Goal: Task Accomplishment & Management: Manage account settings

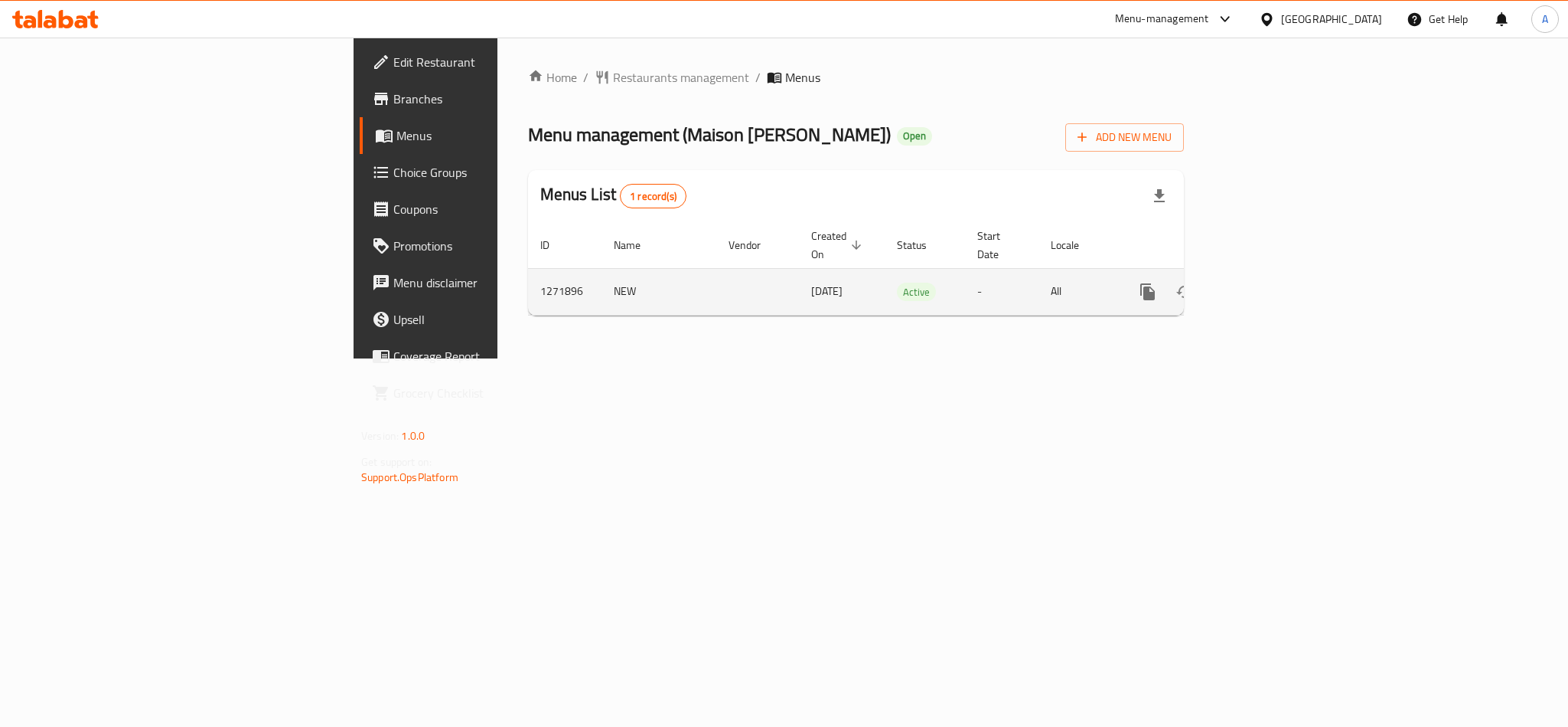
click at [1265, 285] on icon "enhanced table" at bounding box center [1258, 291] width 14 height 14
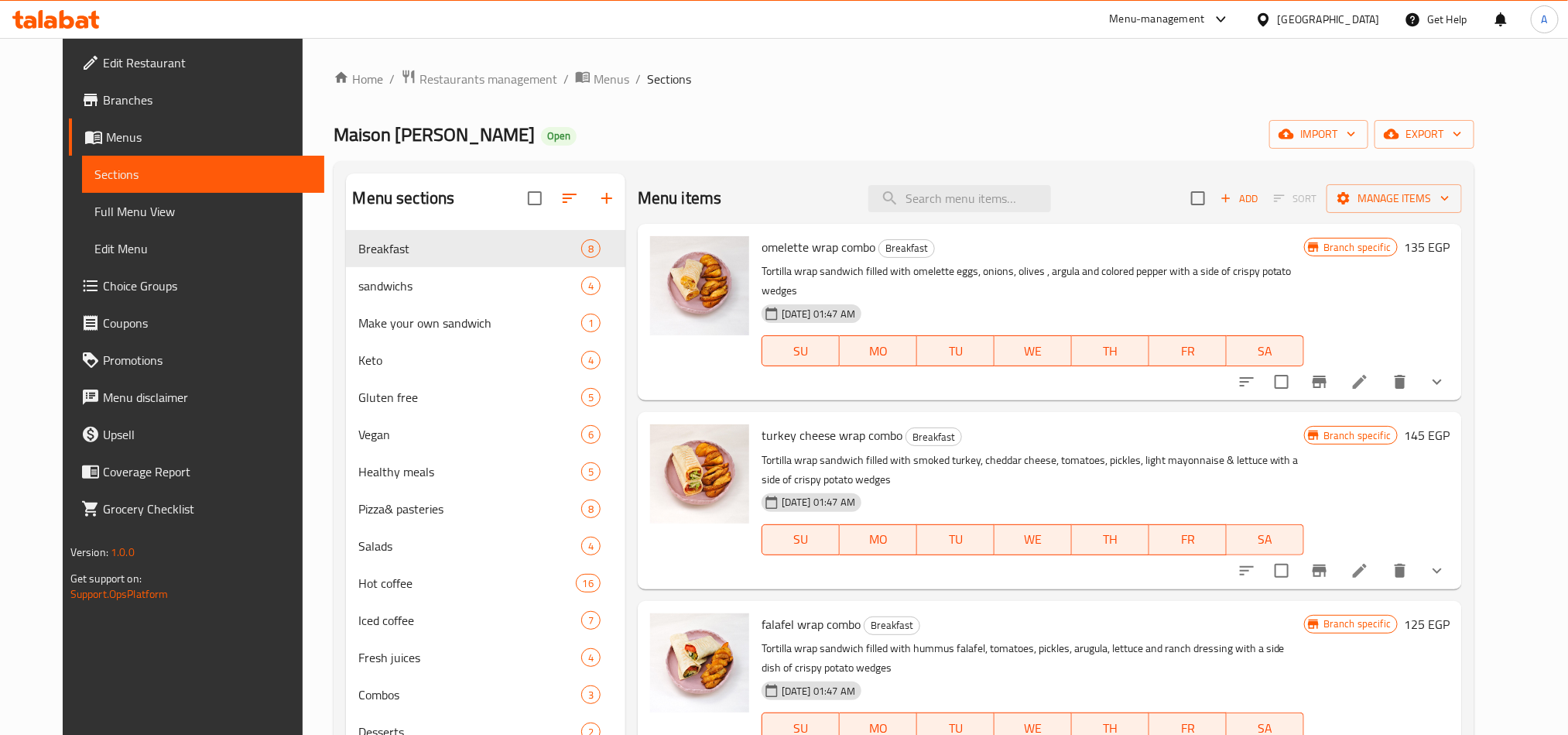
click at [852, 111] on div "Home / Restaurants management / Menus / Sections Maison Lila Open import export…" at bounding box center [905, 495] width 1141 height 852
click at [709, 117] on div "Home / Restaurants management / Menus / Sections Maison Lila Open import export…" at bounding box center [905, 495] width 1141 height 852
click at [448, 91] on div "Home / Restaurants management / Menus / Sections Maison Lila Open import export…" at bounding box center [905, 495] width 1141 height 852
click at [456, 82] on span "Restaurants management" at bounding box center [488, 79] width 137 height 19
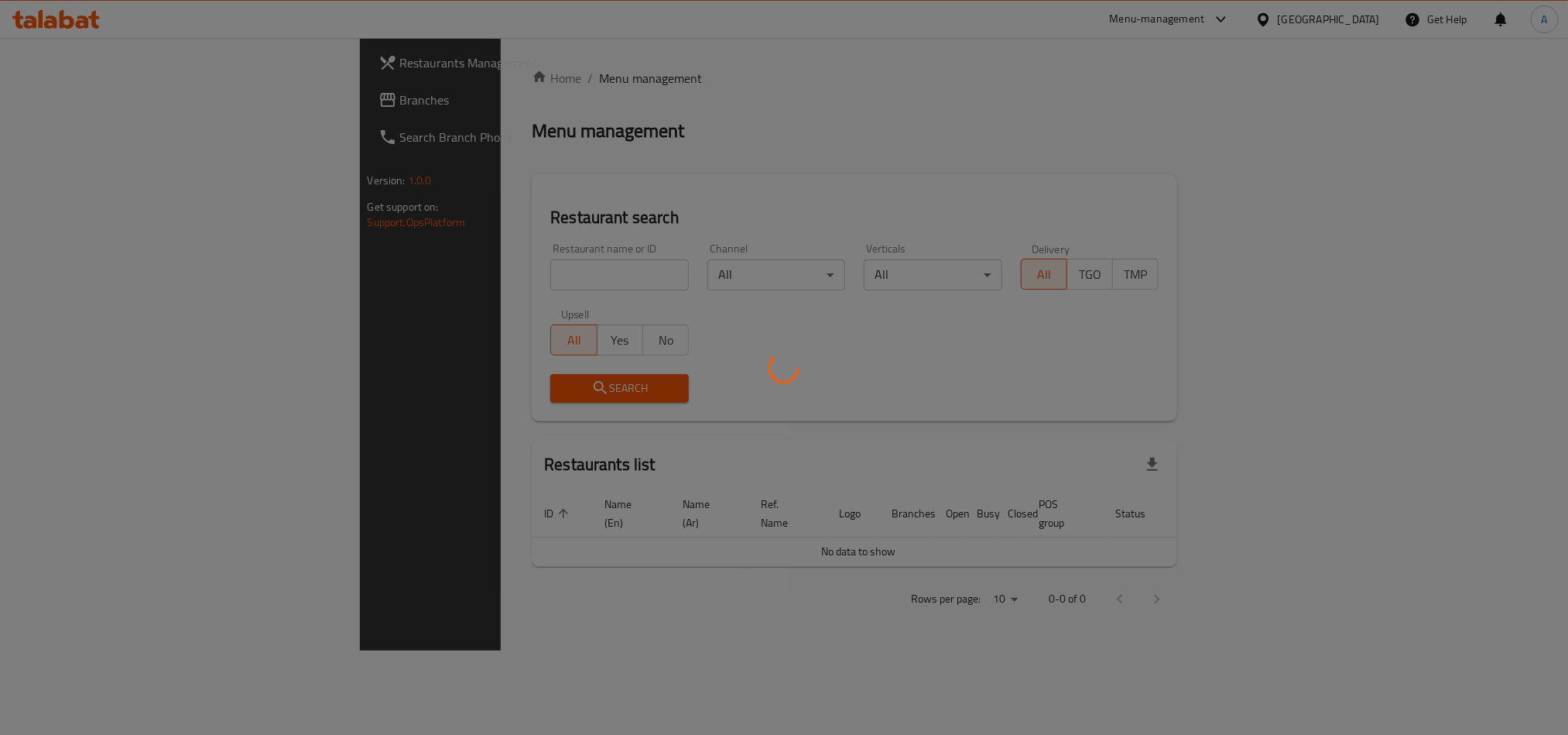
click at [392, 264] on div at bounding box center [784, 368] width 1568 height 735
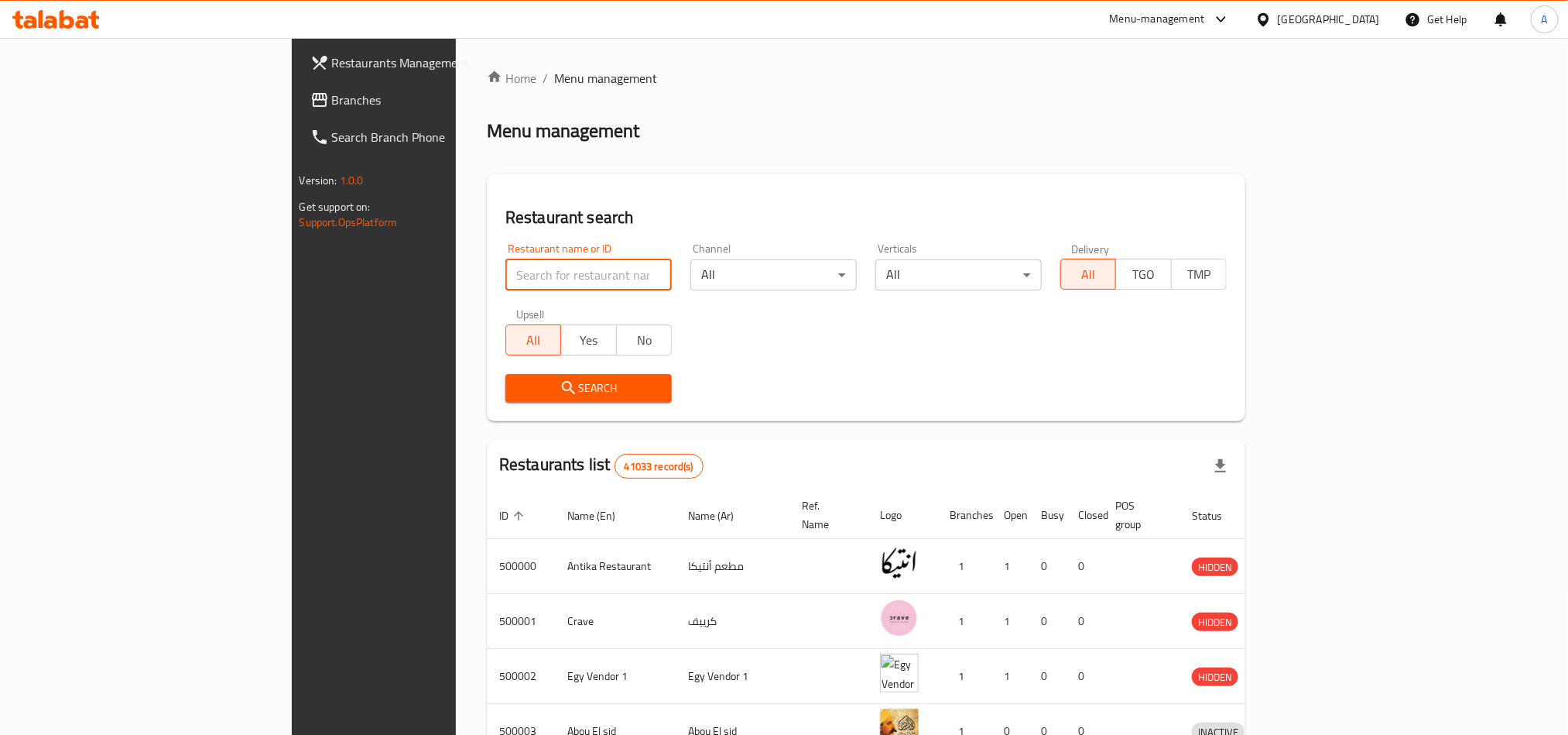
click at [506, 264] on input "search" at bounding box center [588, 274] width 166 height 31
paste input "689987"
type input "689987"
click button "Search" at bounding box center [588, 388] width 166 height 29
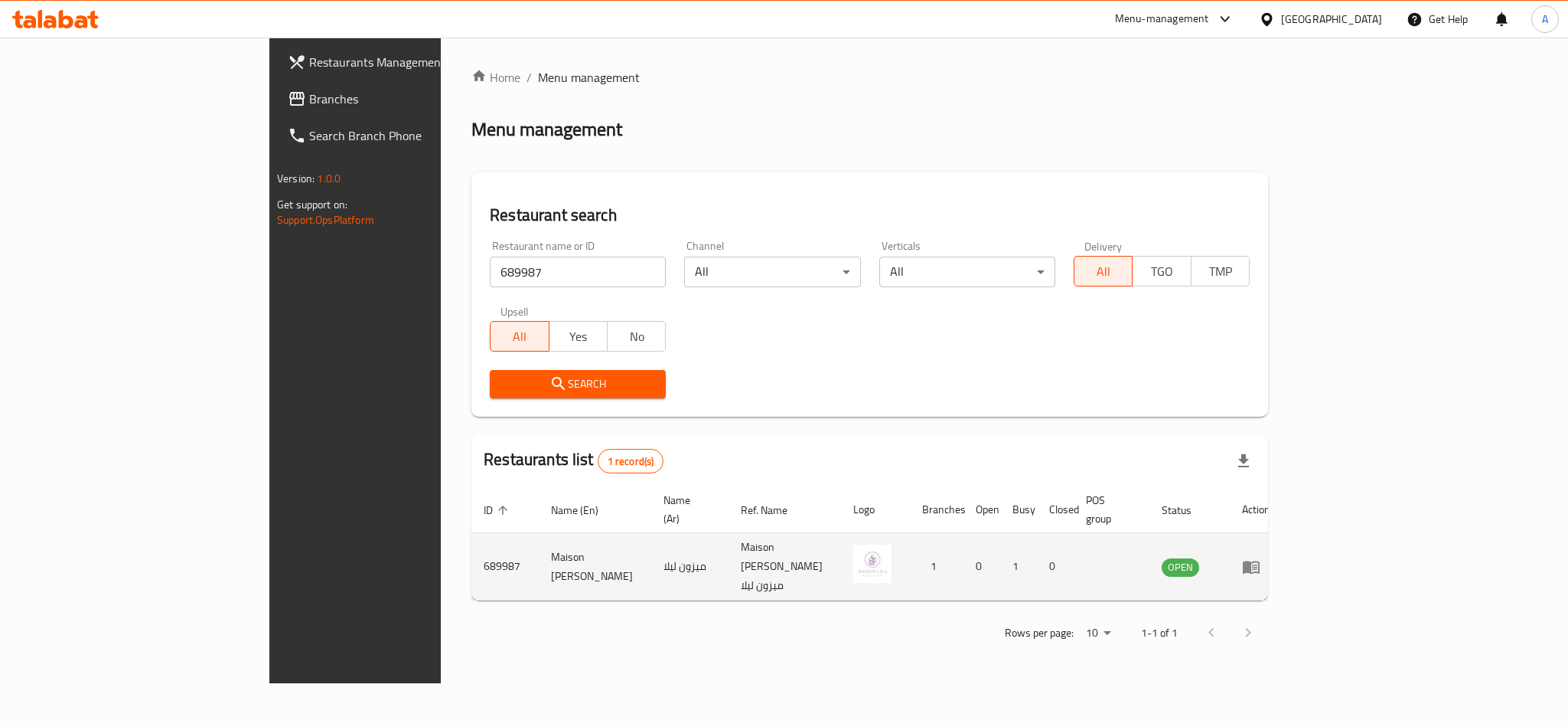
click at [1260, 561] on icon "enhanced table" at bounding box center [1251, 567] width 17 height 13
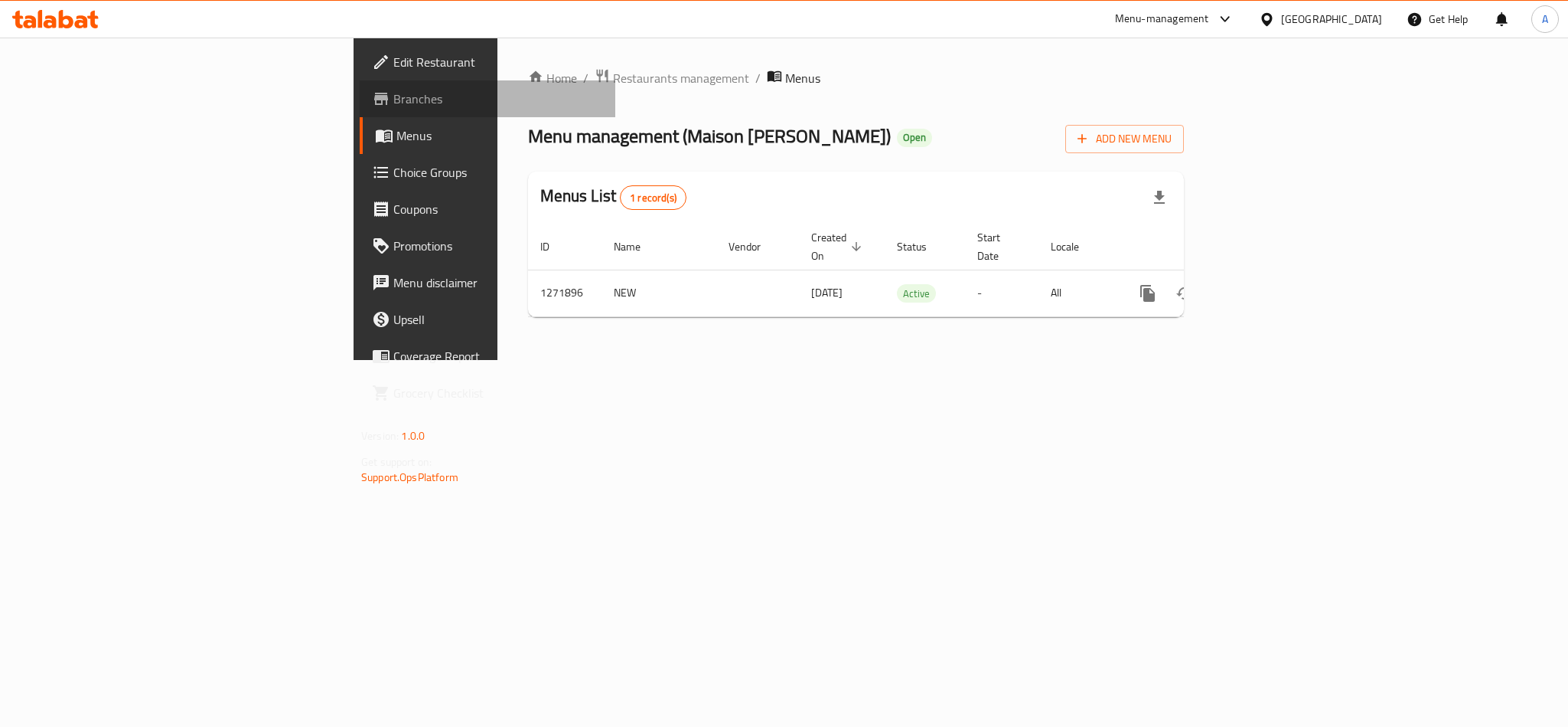
click at [394, 102] on span "Branches" at bounding box center [498, 99] width 210 height 18
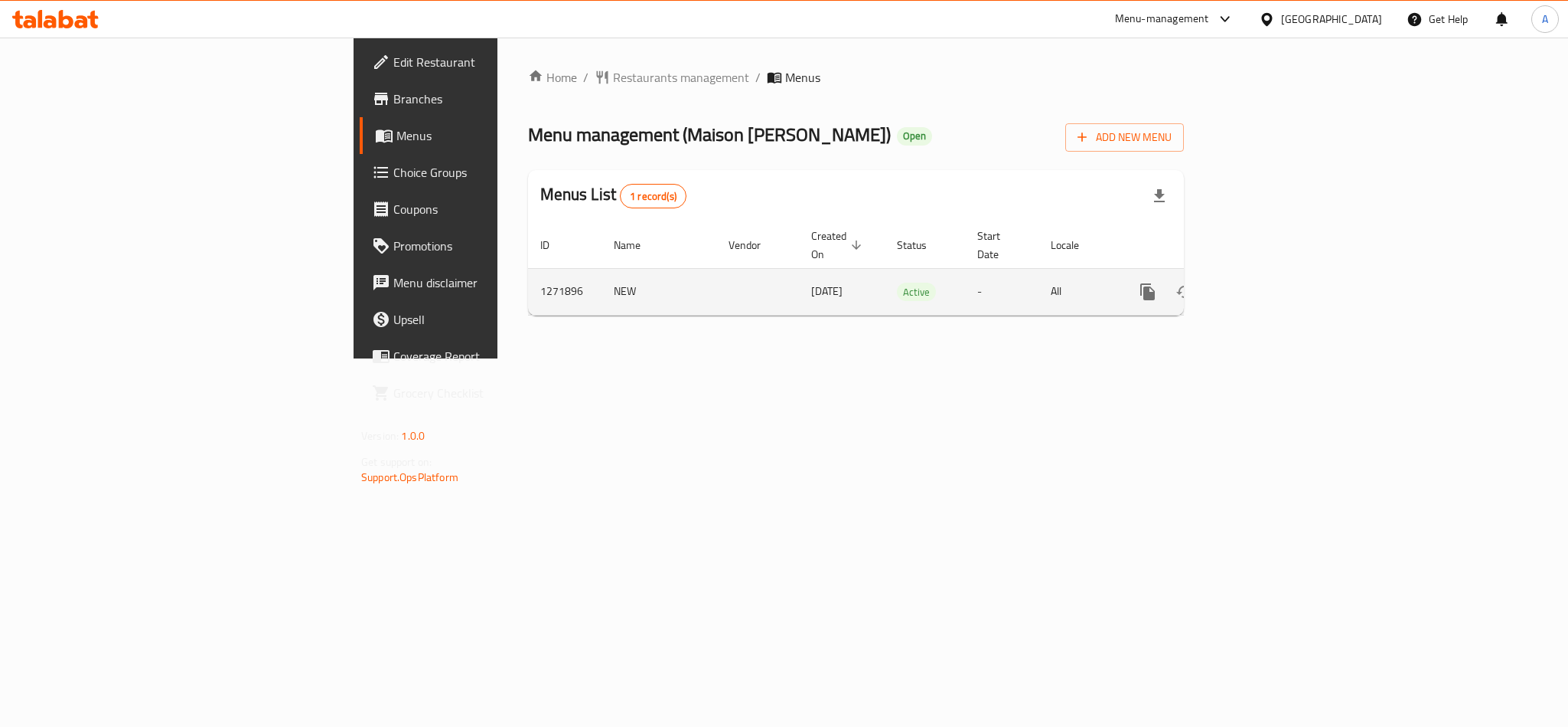
click at [1289, 272] on td "enhanced table" at bounding box center [1203, 291] width 172 height 47
click at [1276, 274] on link "enhanced table" at bounding box center [1258, 292] width 37 height 37
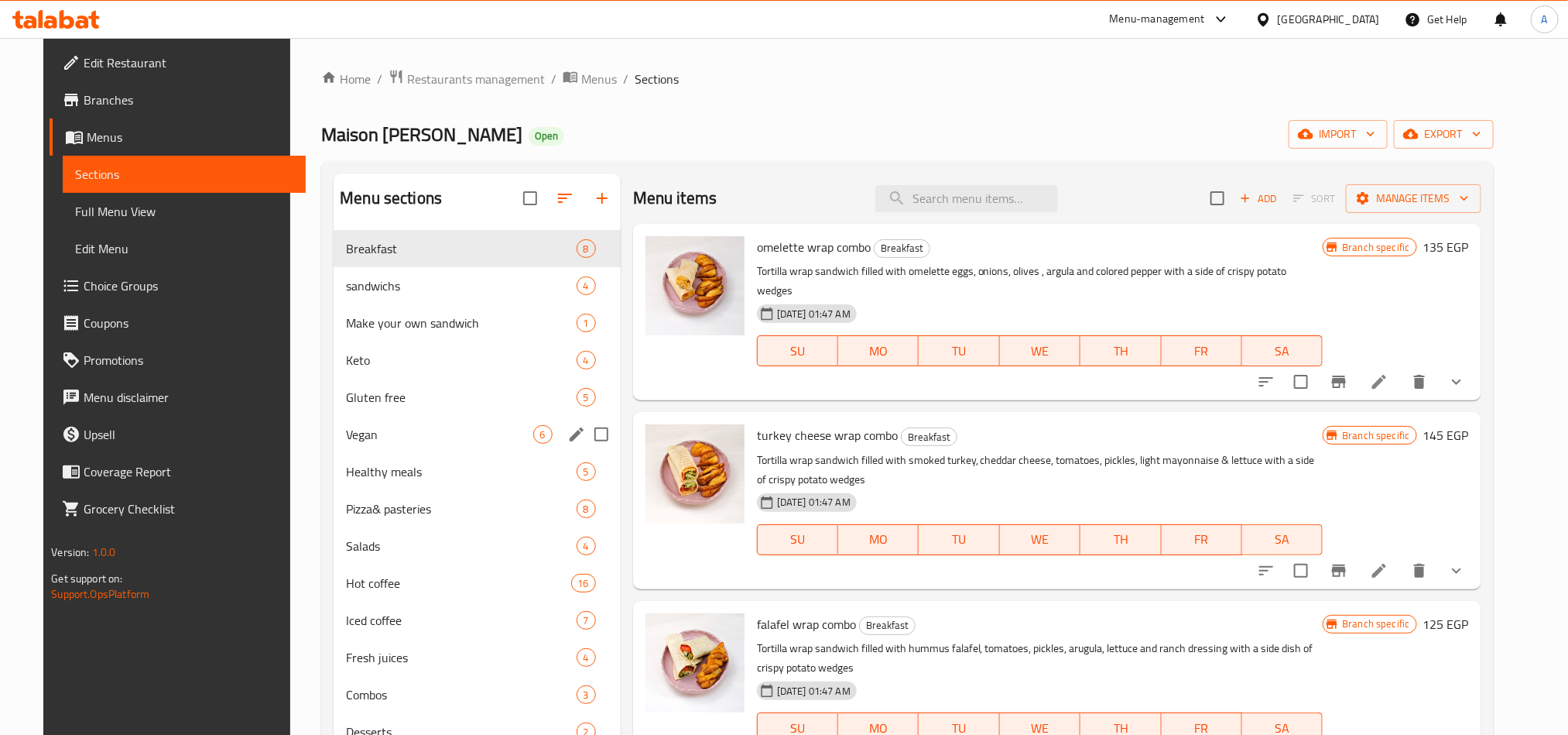
click at [404, 442] on span "Vegan" at bounding box center [439, 434] width 186 height 19
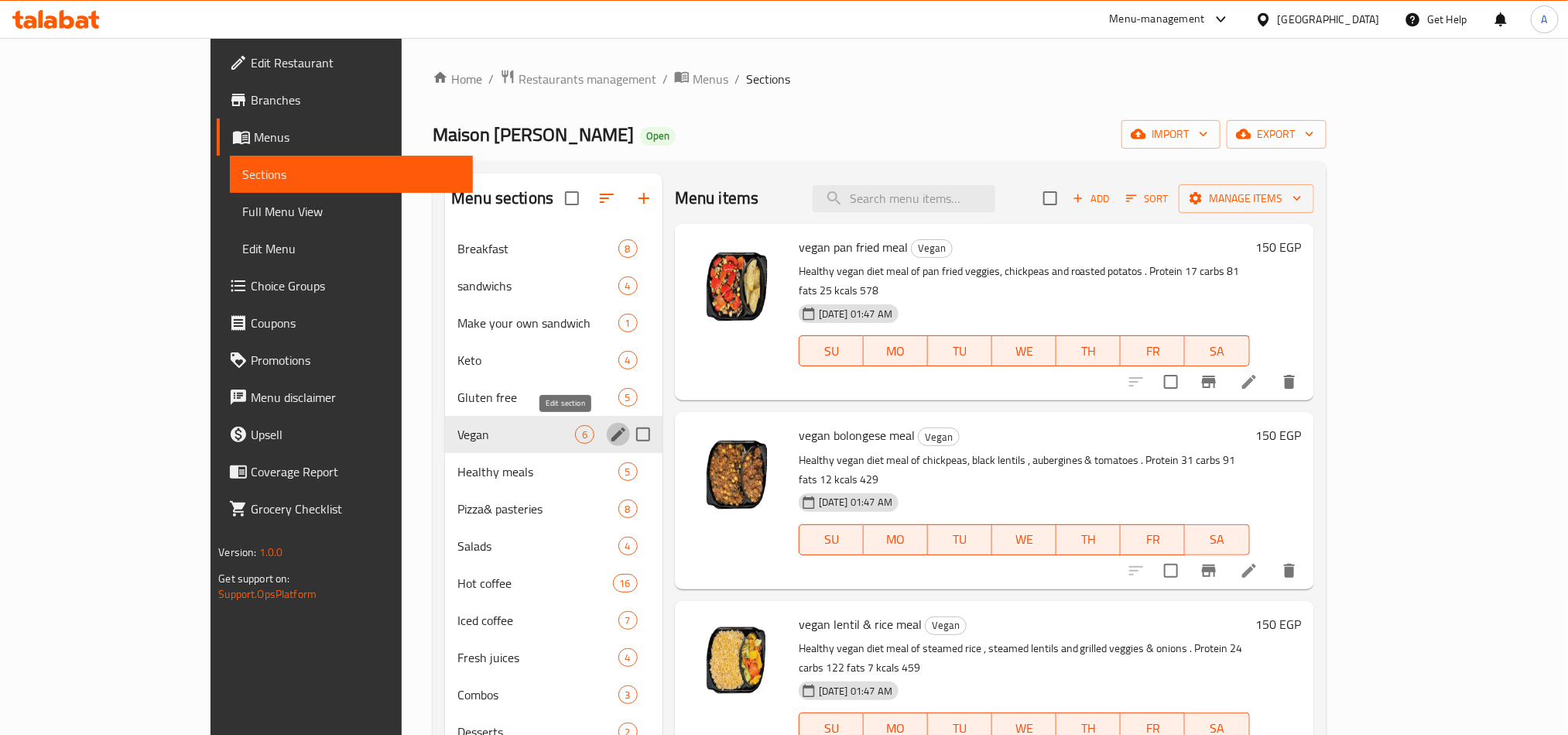
click at [610, 427] on icon "edit" at bounding box center [619, 434] width 19 height 19
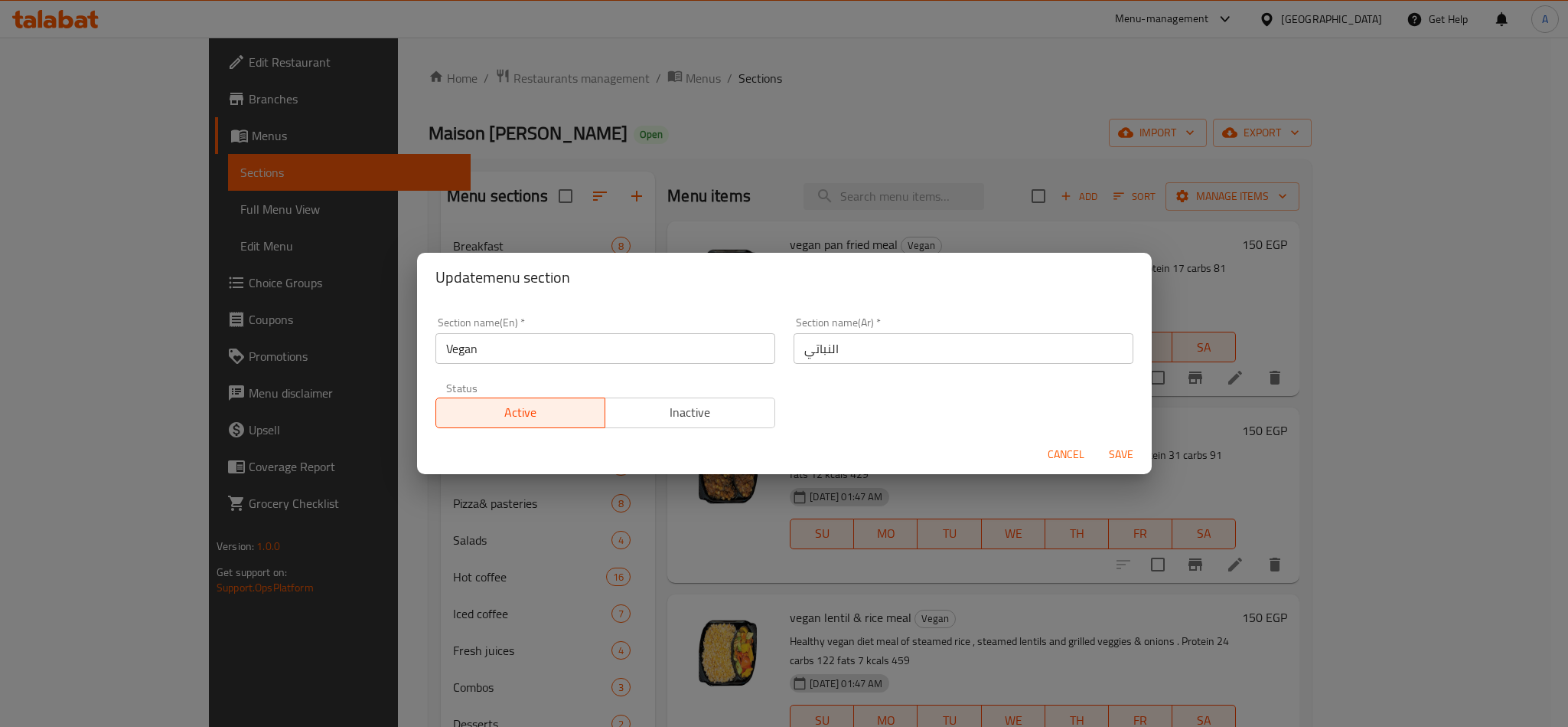
click at [464, 358] on input "Vegan" at bounding box center [606, 348] width 339 height 30
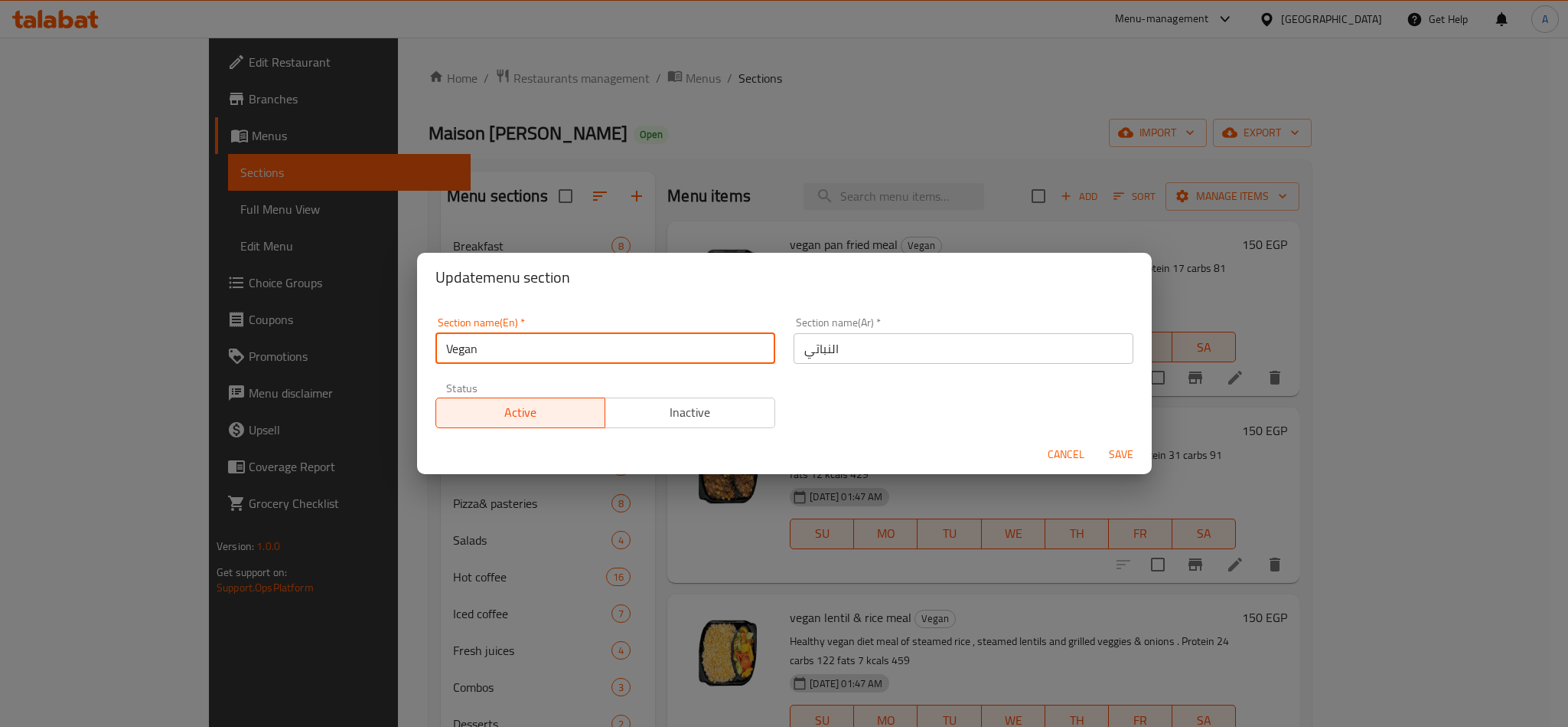
click at [464, 358] on input "Vegan" at bounding box center [606, 348] width 339 height 30
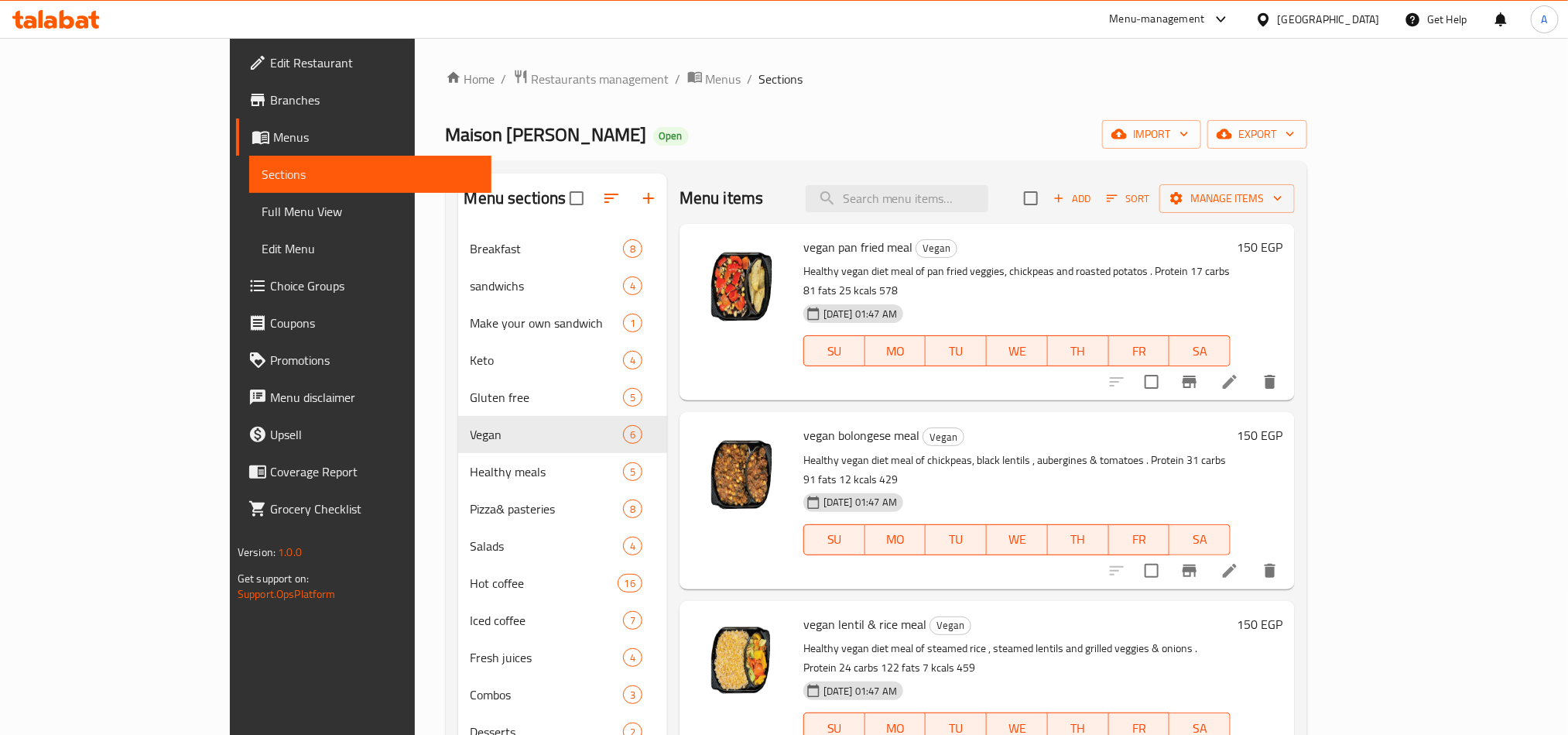
drag, startPoint x: 342, startPoint y: 54, endPoint x: 342, endPoint y: 65, distance: 11.0
click at [415, 54] on div "Home / Restaurants management / Menus / Sections Maison Lila Open import export…" at bounding box center [877, 495] width 924 height 913
click at [890, 121] on div "Maison Lila Open import export" at bounding box center [877, 134] width 862 height 29
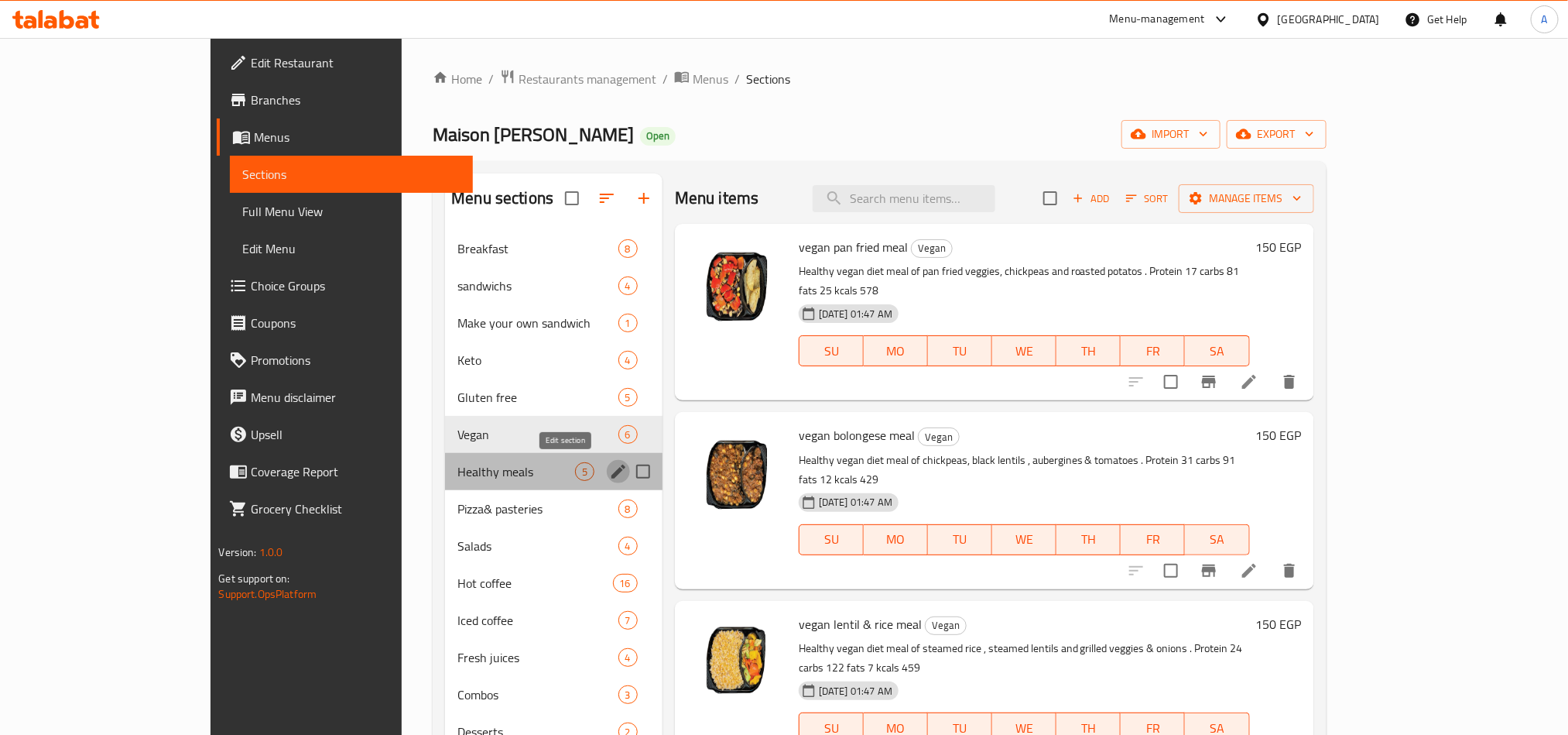
click at [610, 468] on icon "edit" at bounding box center [619, 471] width 19 height 19
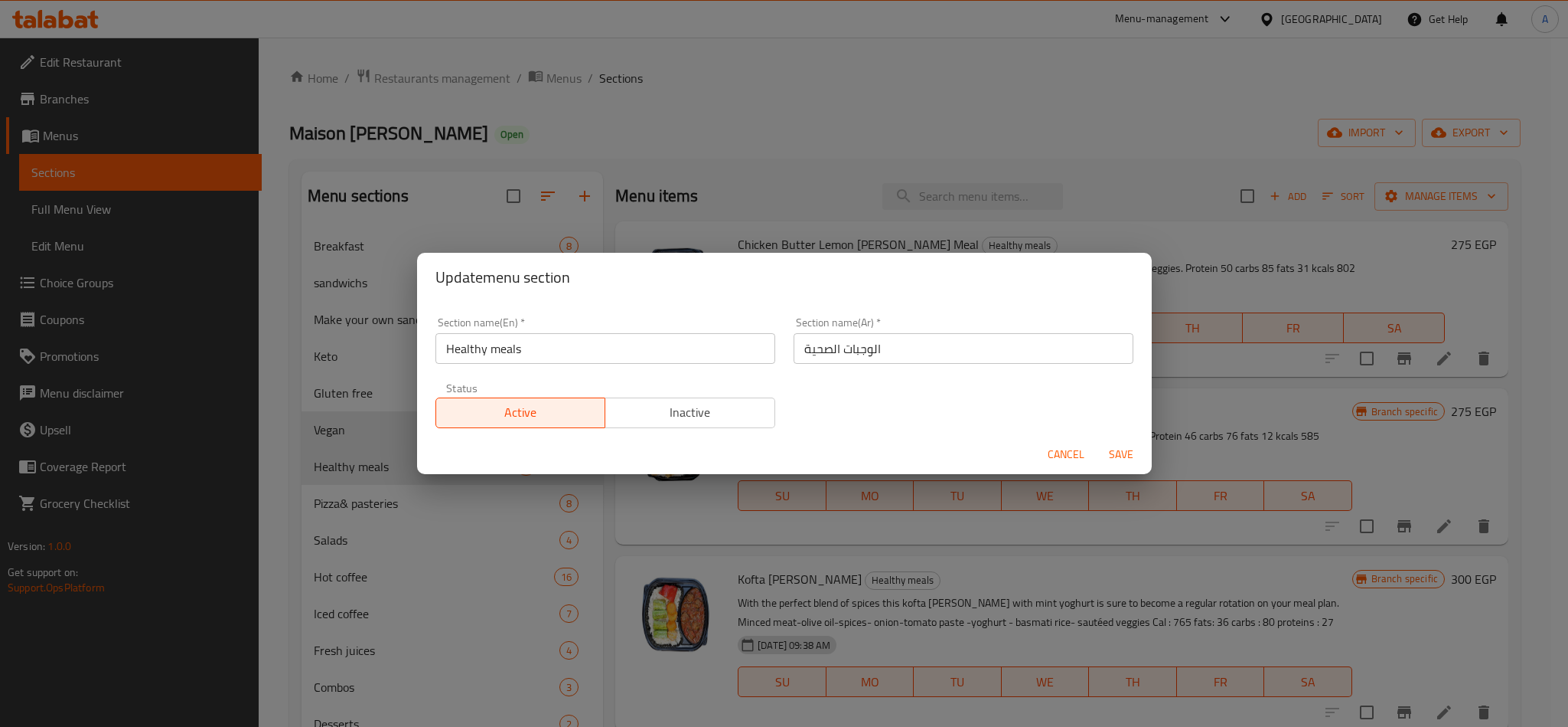
click at [595, 348] on input "Healthy meals" at bounding box center [606, 348] width 339 height 30
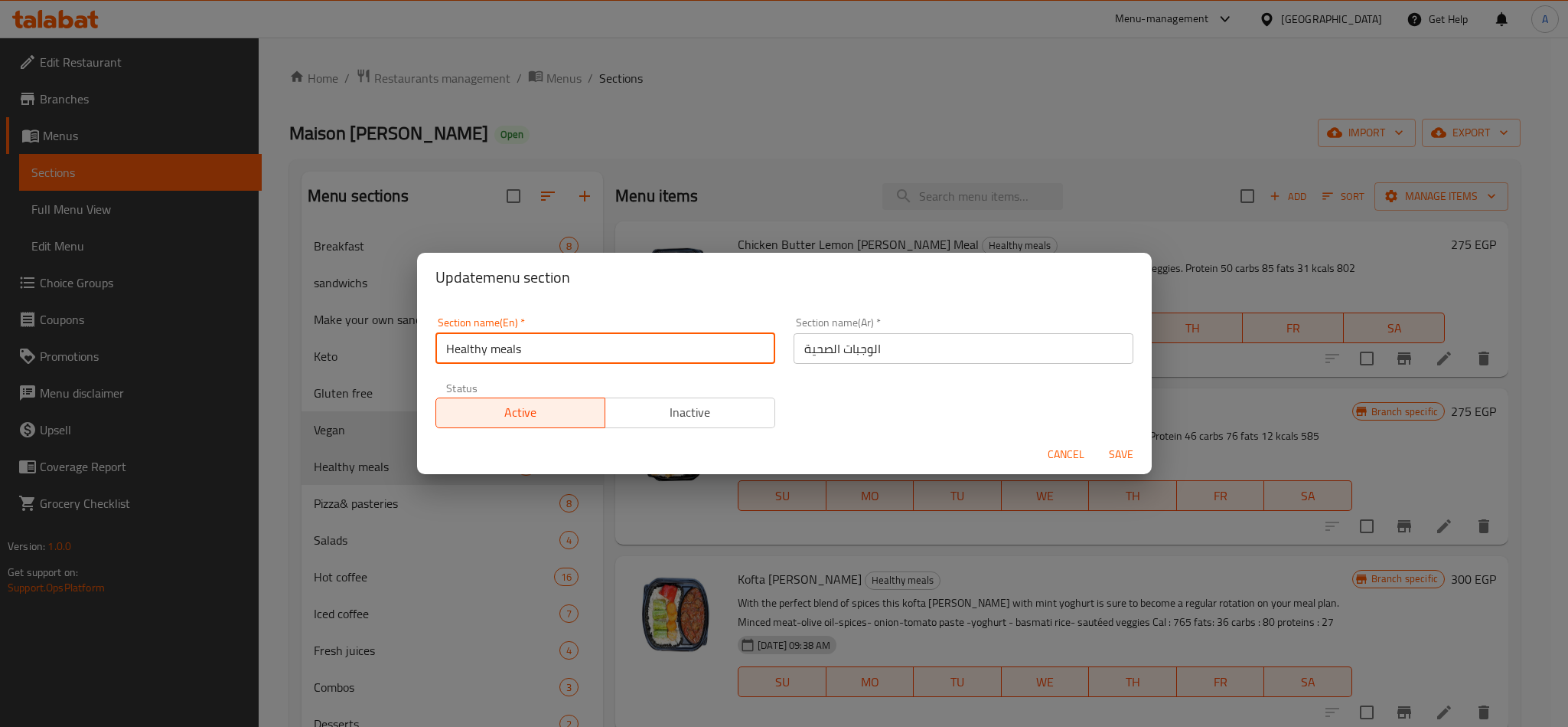
click at [595, 348] on input "Healthy meals" at bounding box center [606, 348] width 339 height 30
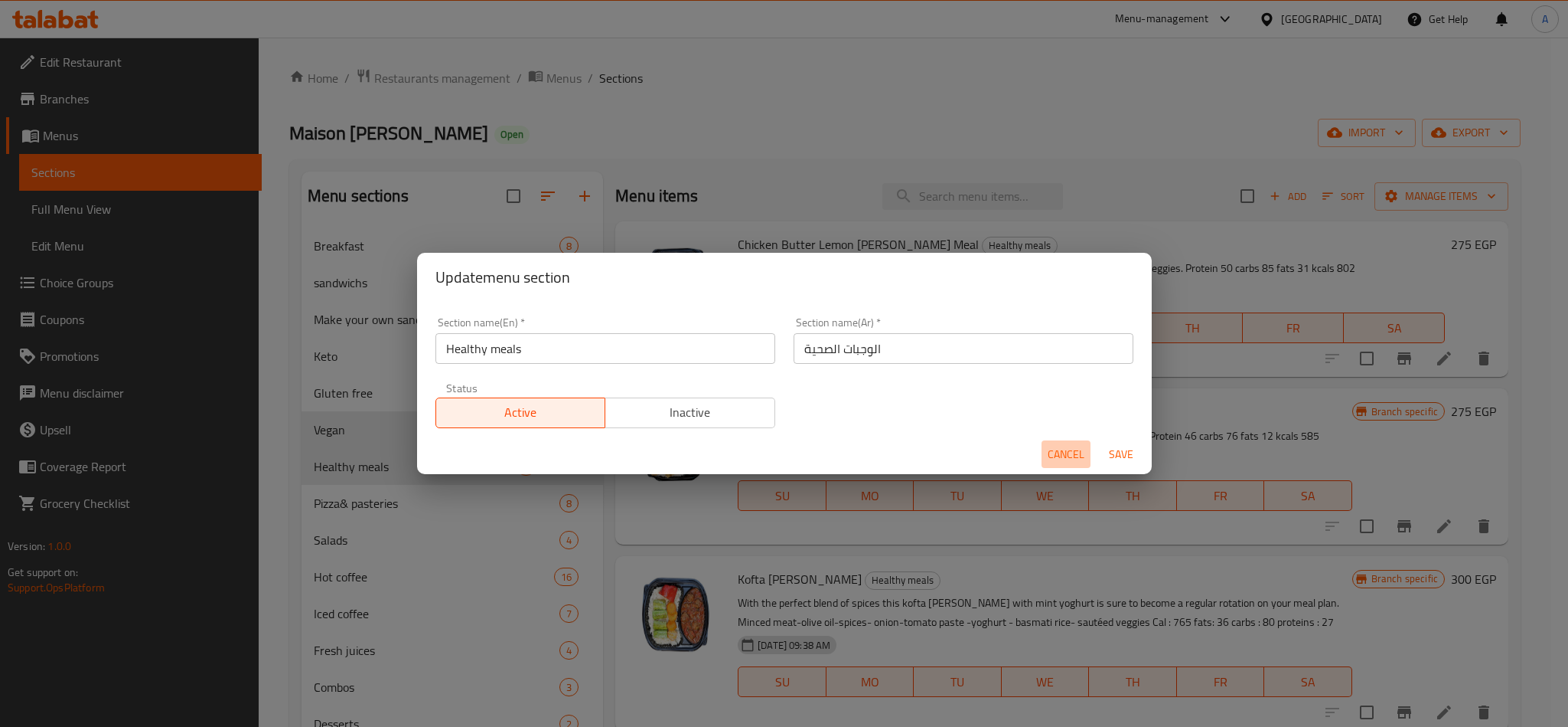
click at [1061, 451] on span "Cancel" at bounding box center [1066, 454] width 37 height 19
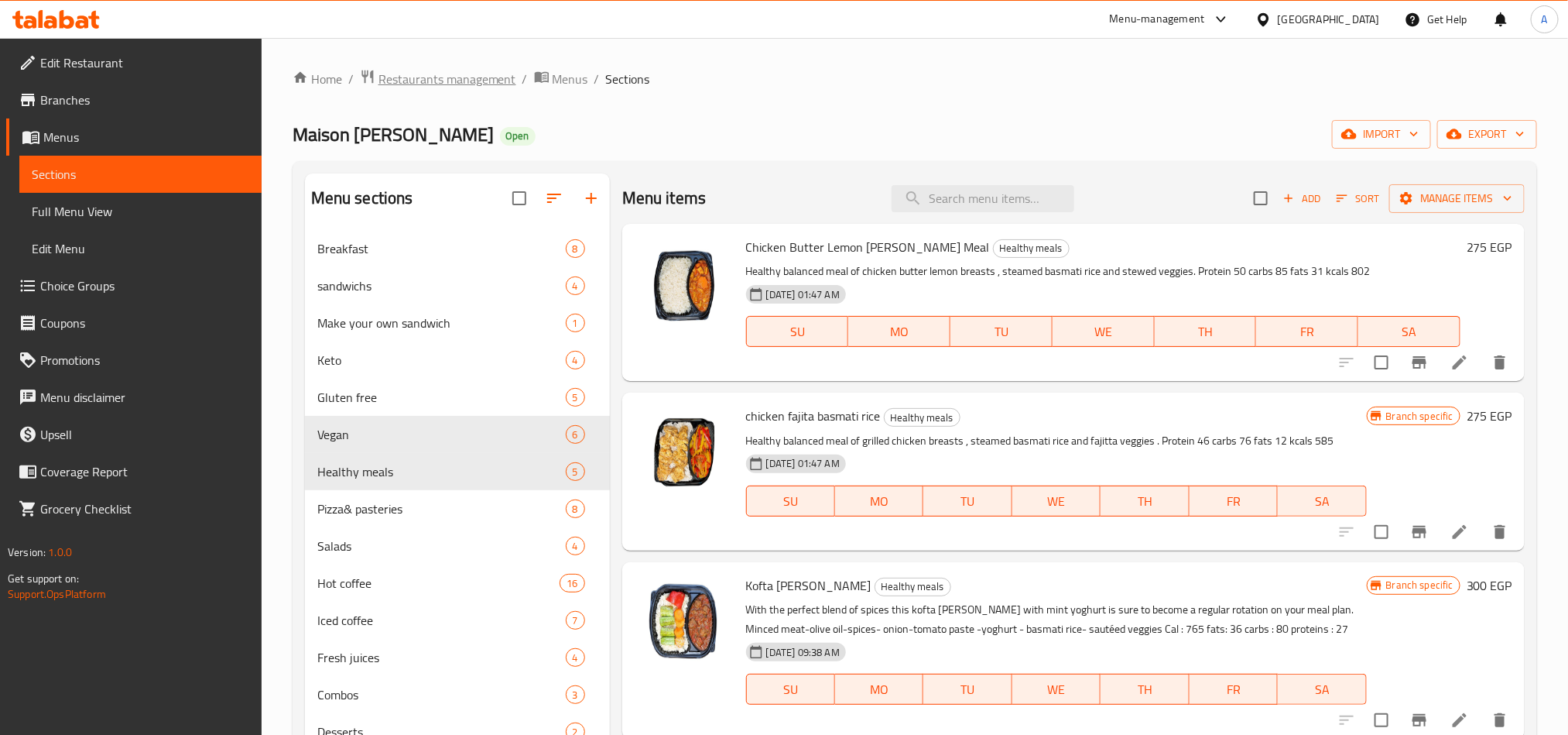
click at [448, 80] on span "Restaurants management" at bounding box center [447, 79] width 137 height 19
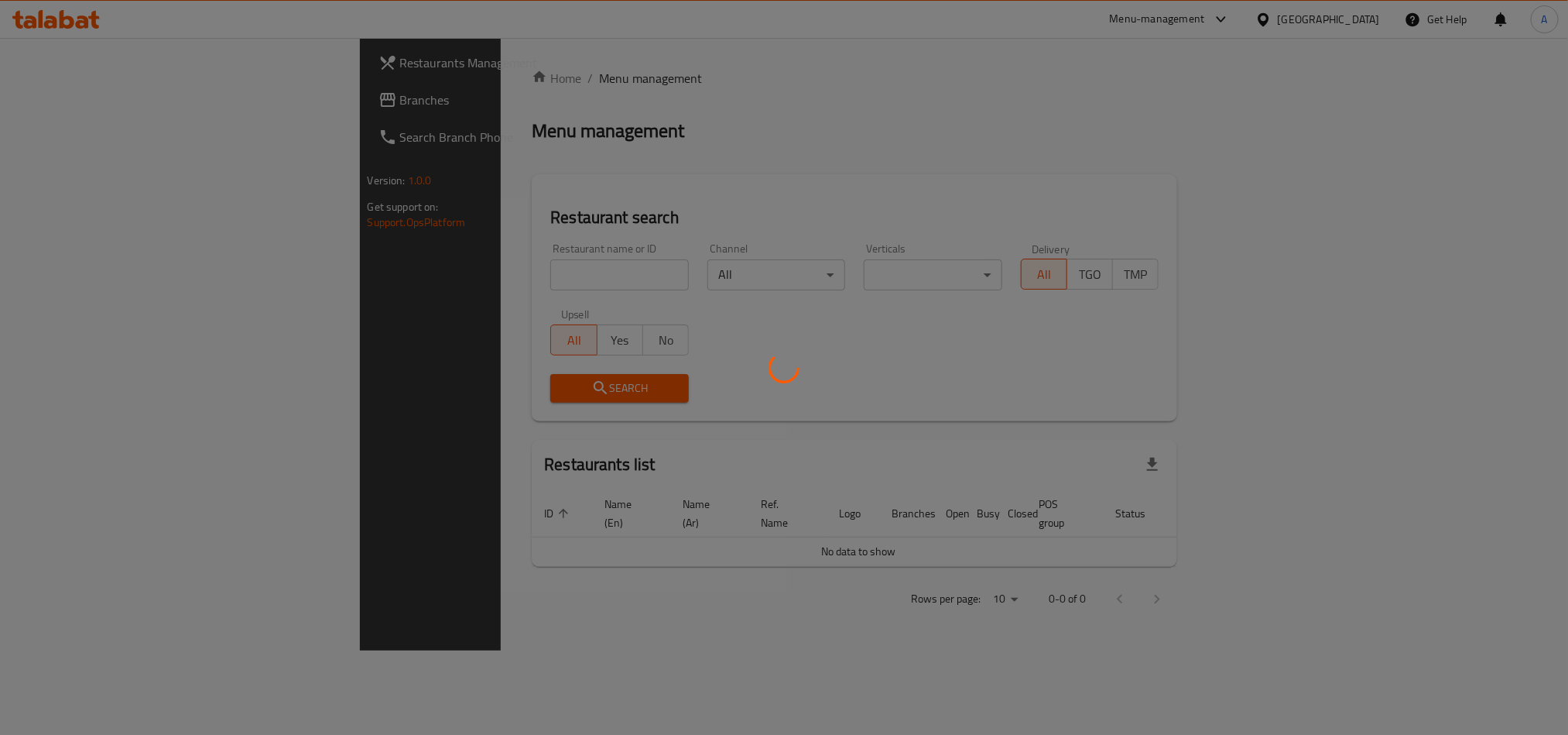
click at [344, 264] on div at bounding box center [784, 368] width 1568 height 735
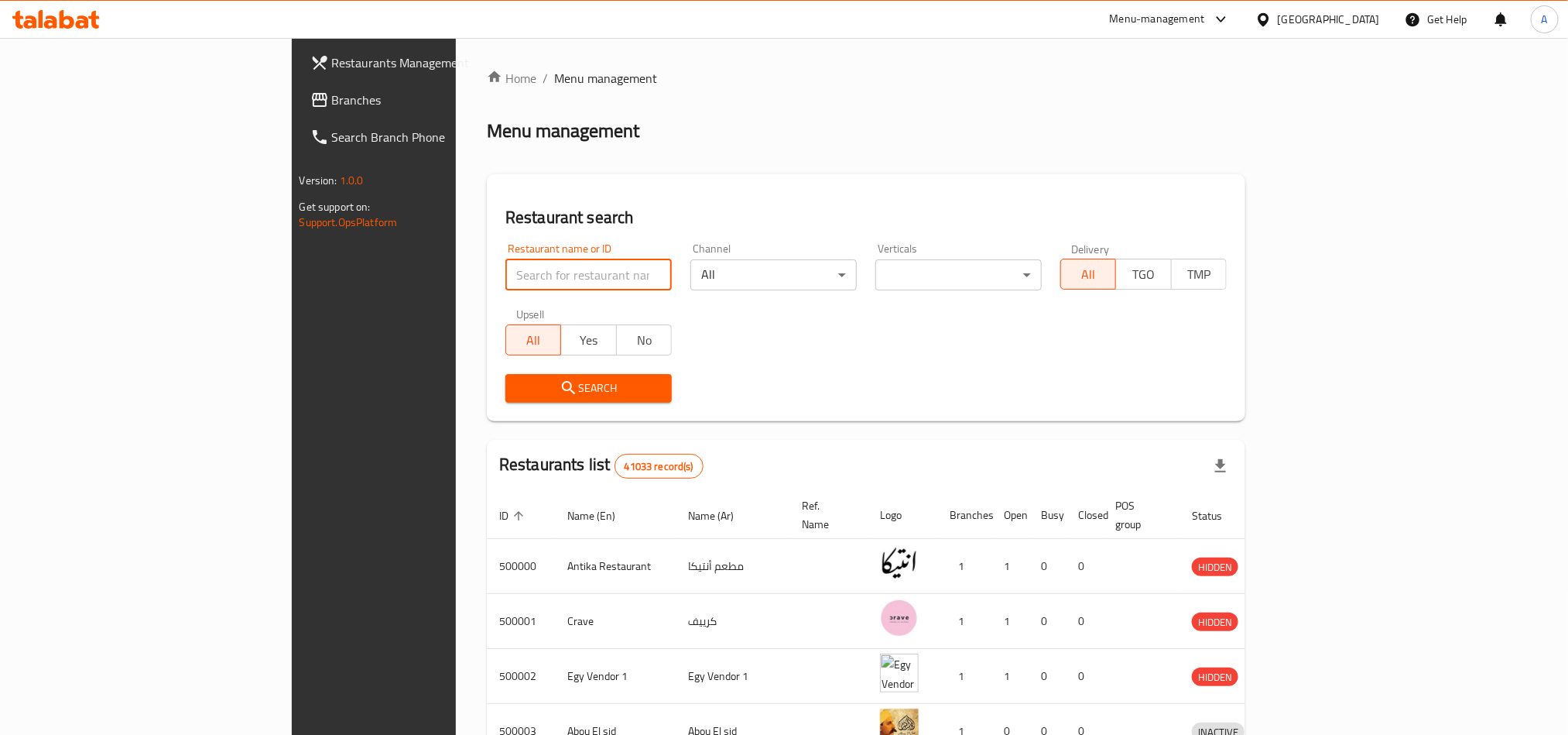
click at [506, 268] on input "search" at bounding box center [588, 274] width 166 height 31
paste input "502330"
type input "502330"
click button "Search" at bounding box center [588, 388] width 166 height 29
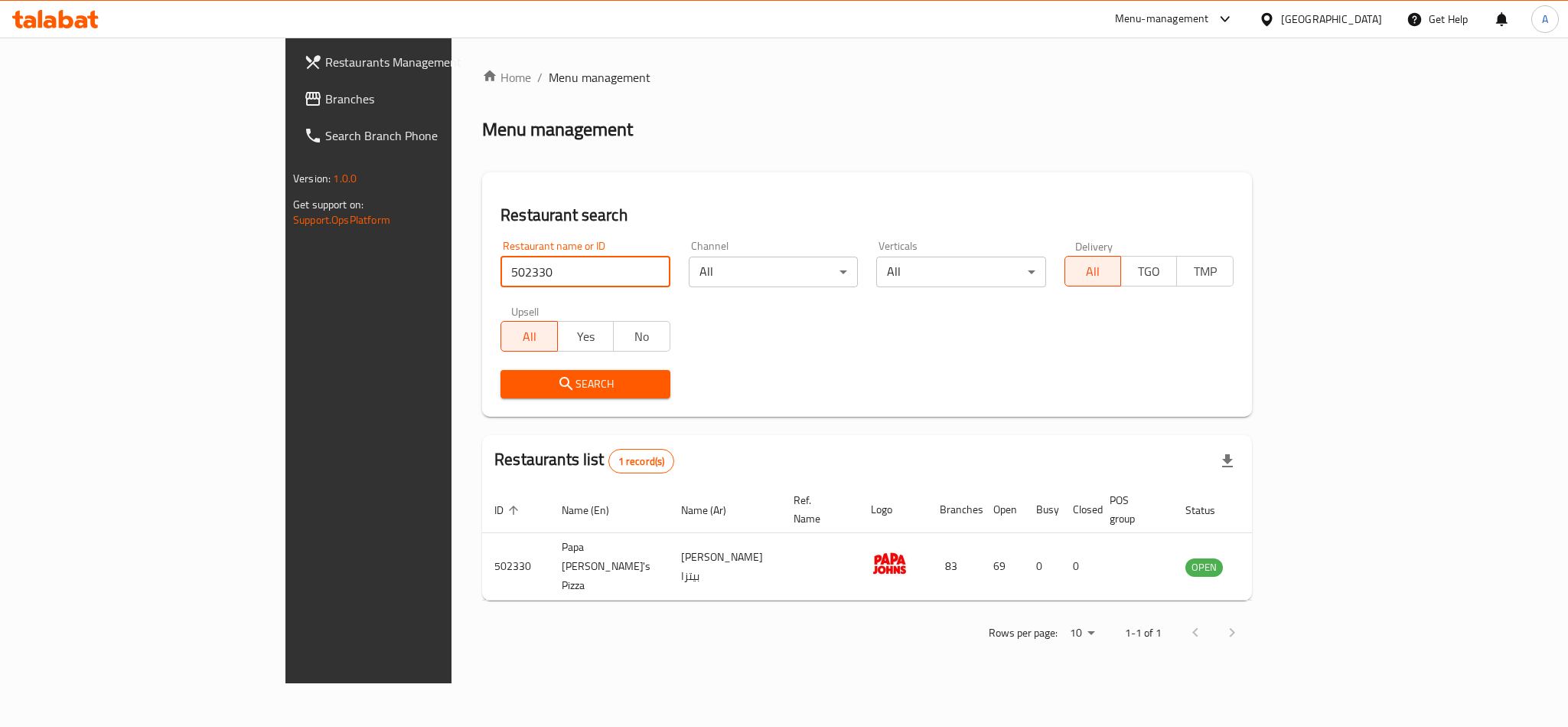
click at [501, 285] on input "502330" at bounding box center [585, 271] width 169 height 30
click button "Search" at bounding box center [585, 384] width 169 height 28
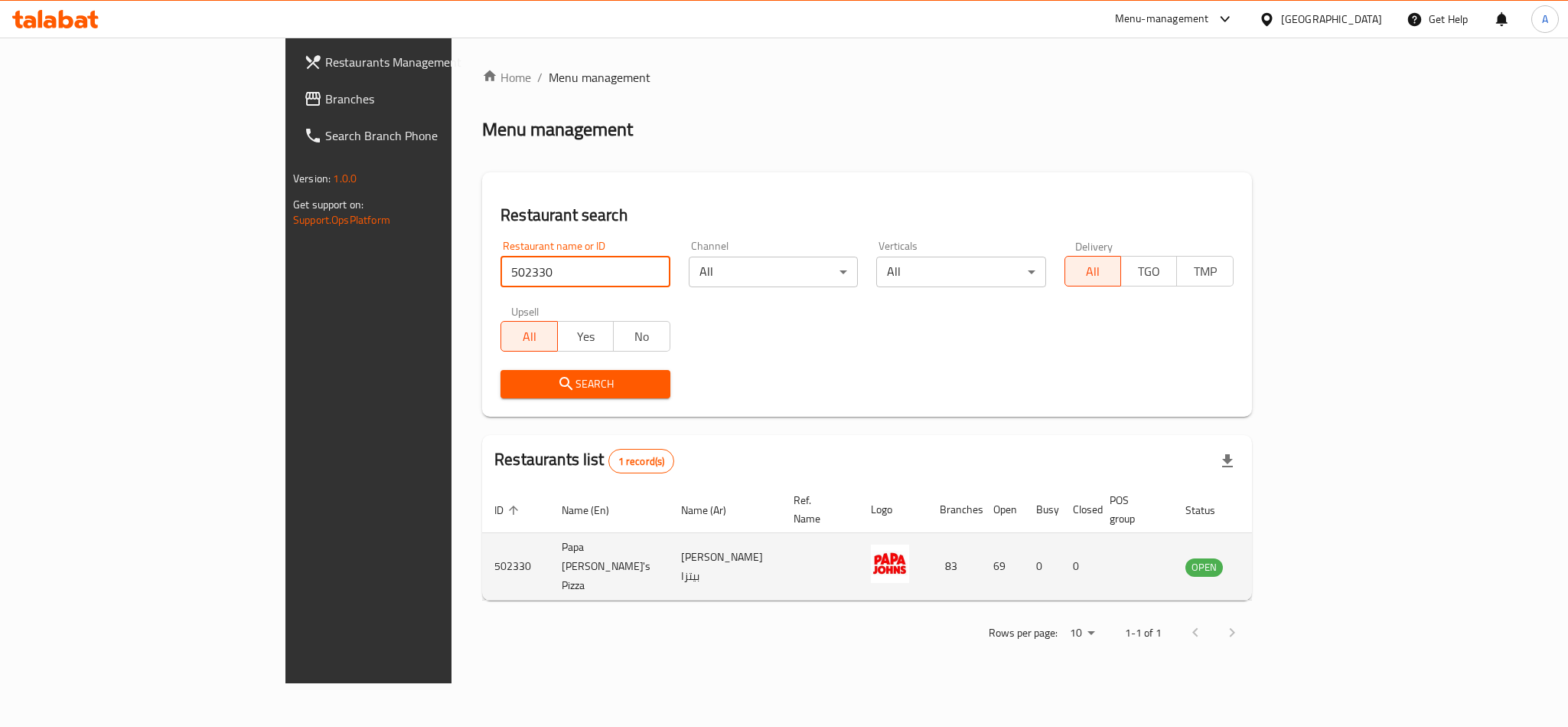
click at [1284, 557] on icon "enhanced table" at bounding box center [1275, 566] width 18 height 18
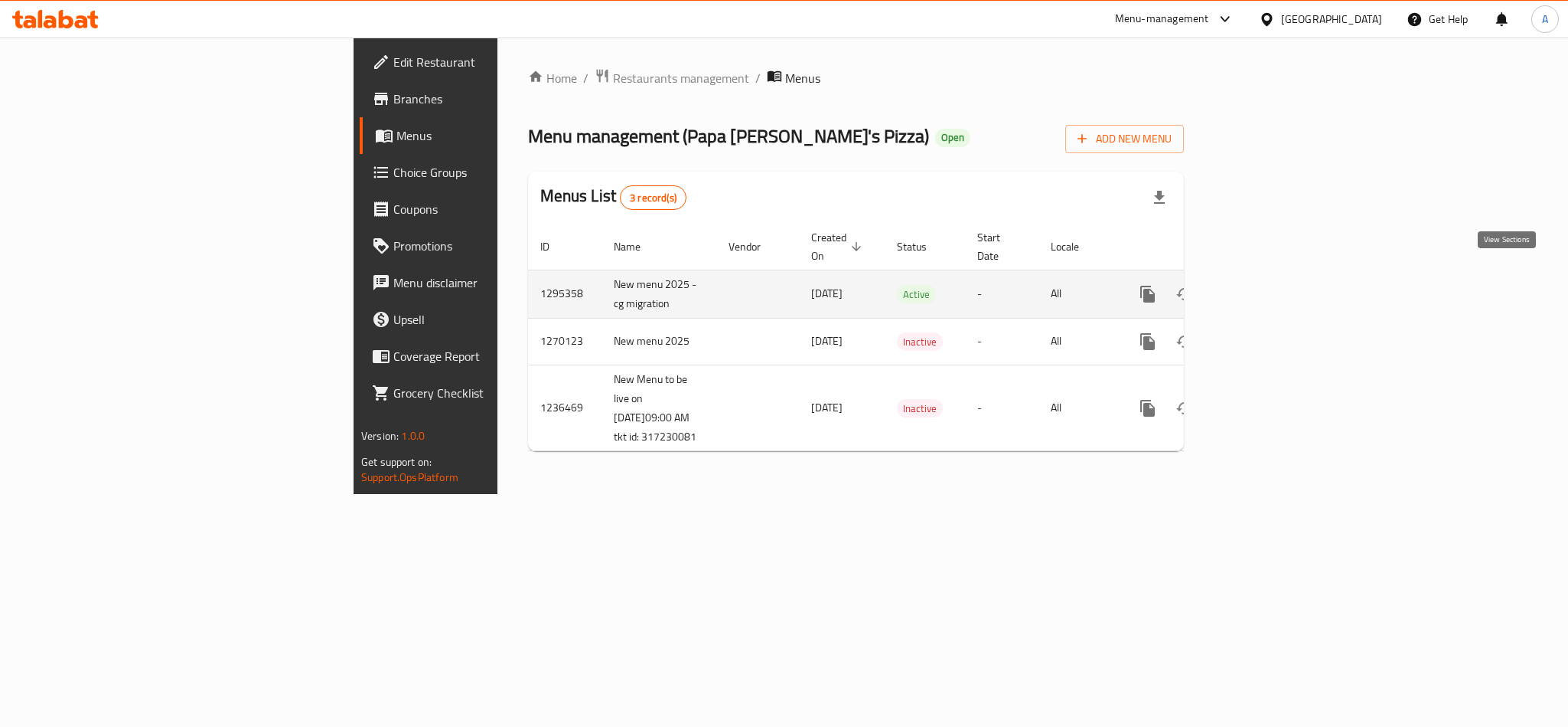
click at [1276, 275] on link "enhanced table" at bounding box center [1258, 294] width 37 height 37
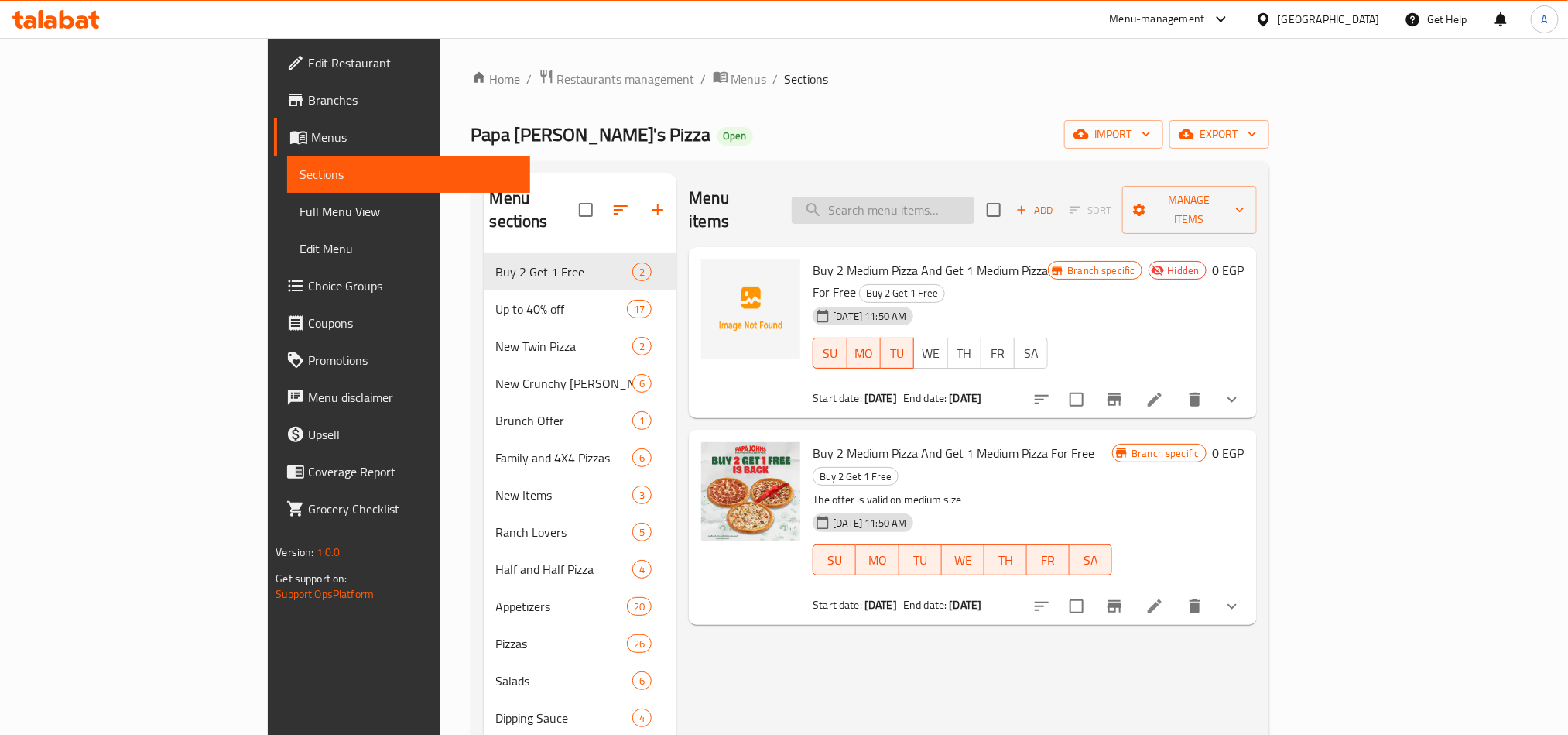
click at [933, 200] on input "search" at bounding box center [882, 210] width 183 height 27
paste input "Papa Double Large Offer"
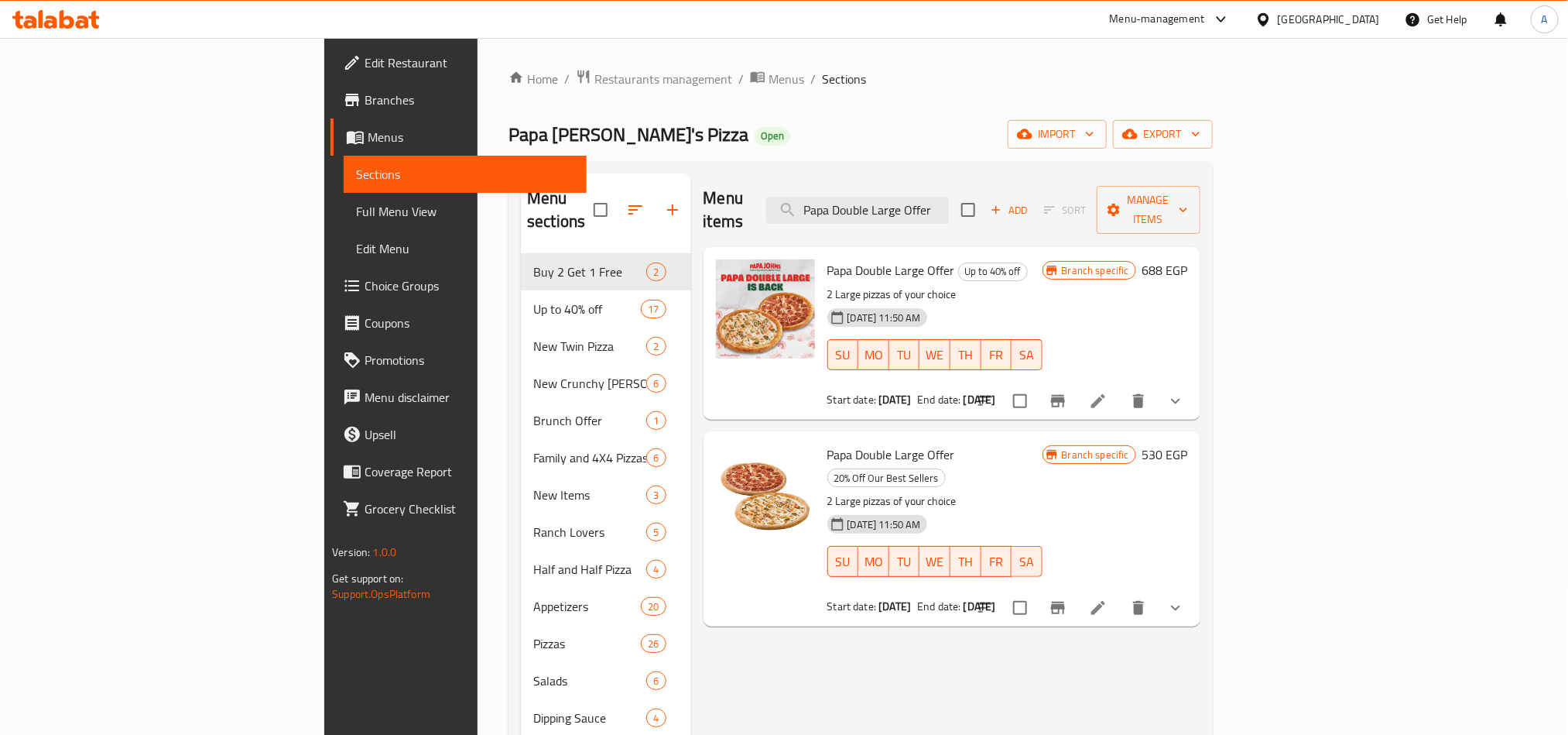
type input "Papa Double Large Offer"
click at [949, 197] on input "Papa Double Large Offer" at bounding box center [857, 210] width 183 height 27
click at [1065, 394] on icon "Branch-specific-item" at bounding box center [1058, 400] width 14 height 12
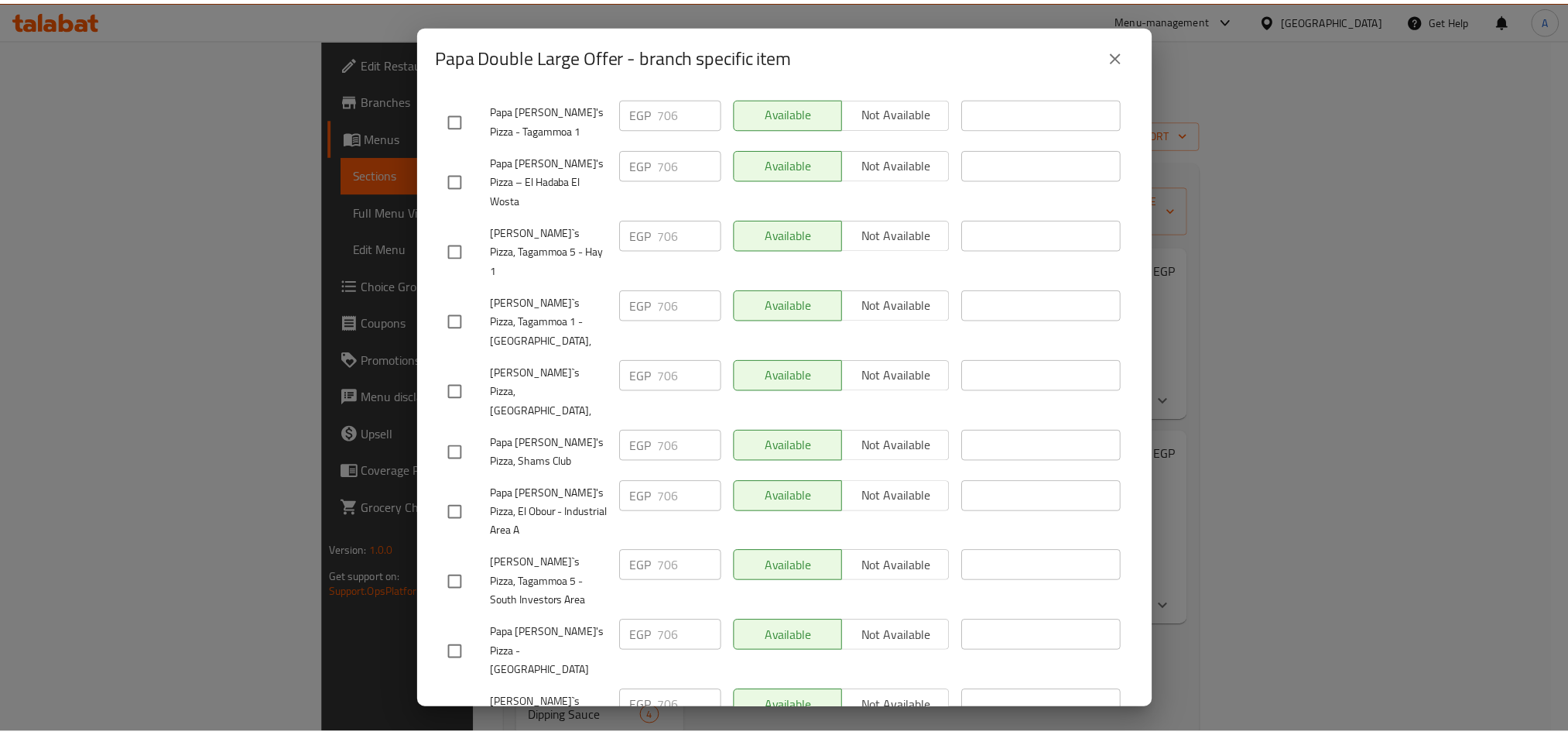
scroll to position [697, 0]
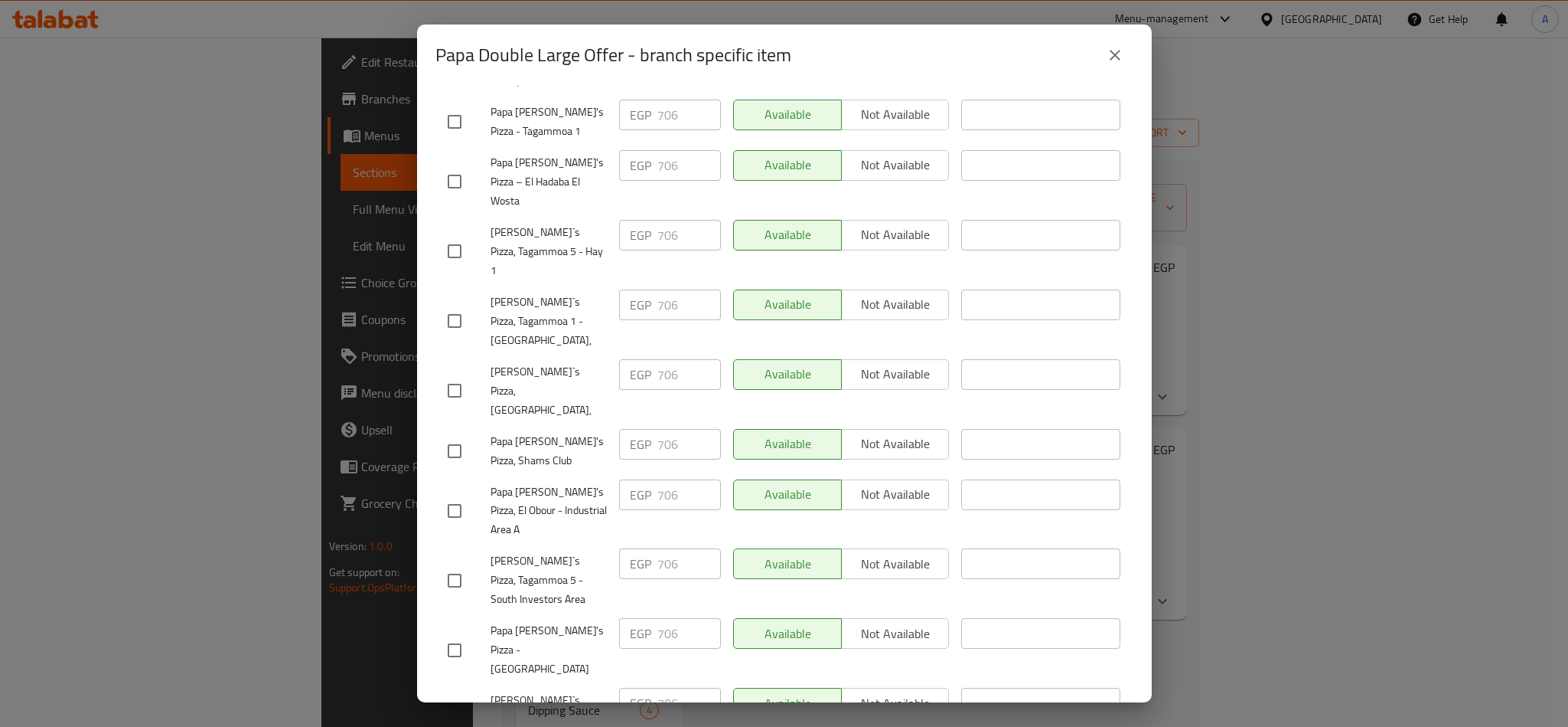
click at [1114, 55] on icon "close" at bounding box center [1115, 55] width 18 height 18
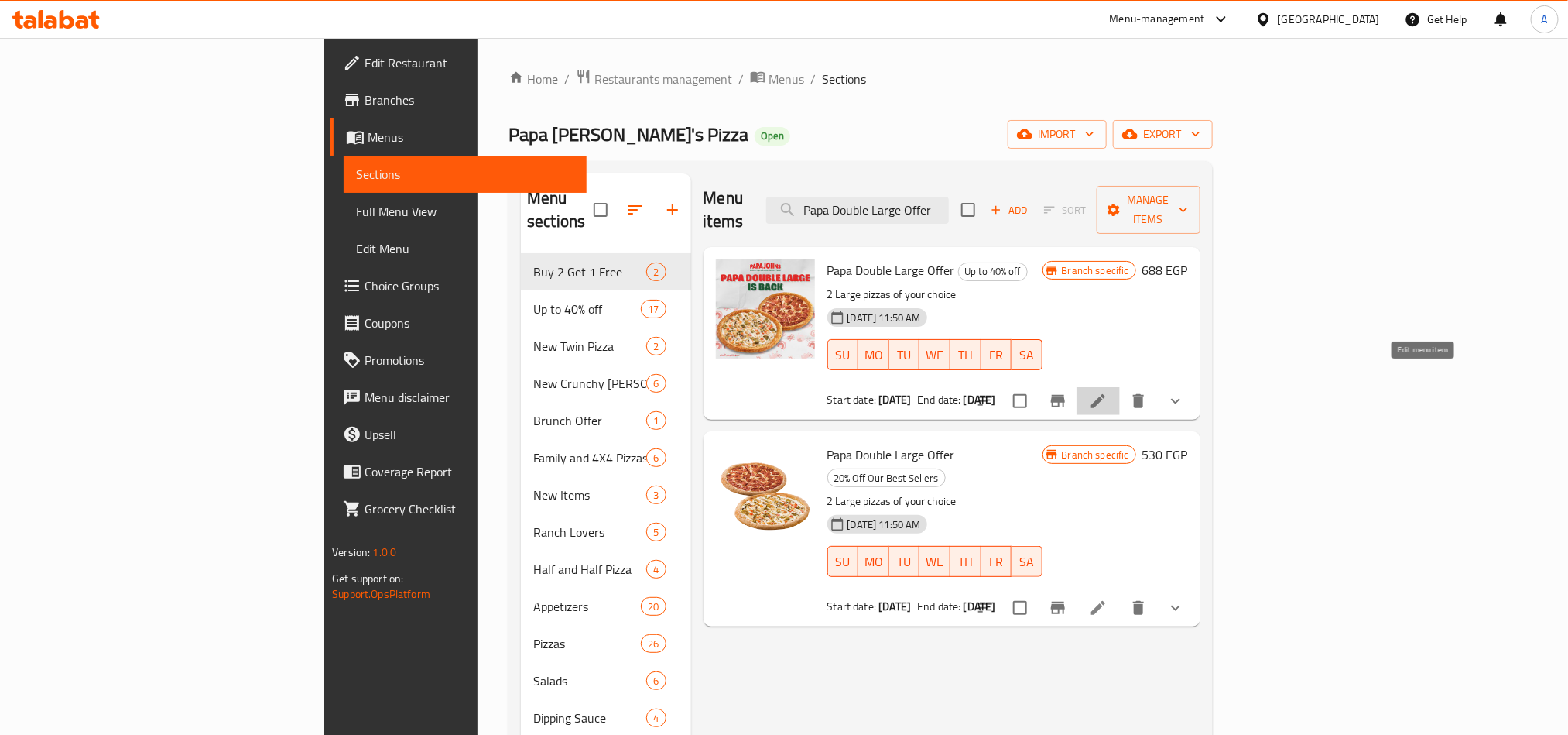
click at [1108, 392] on icon at bounding box center [1099, 401] width 19 height 19
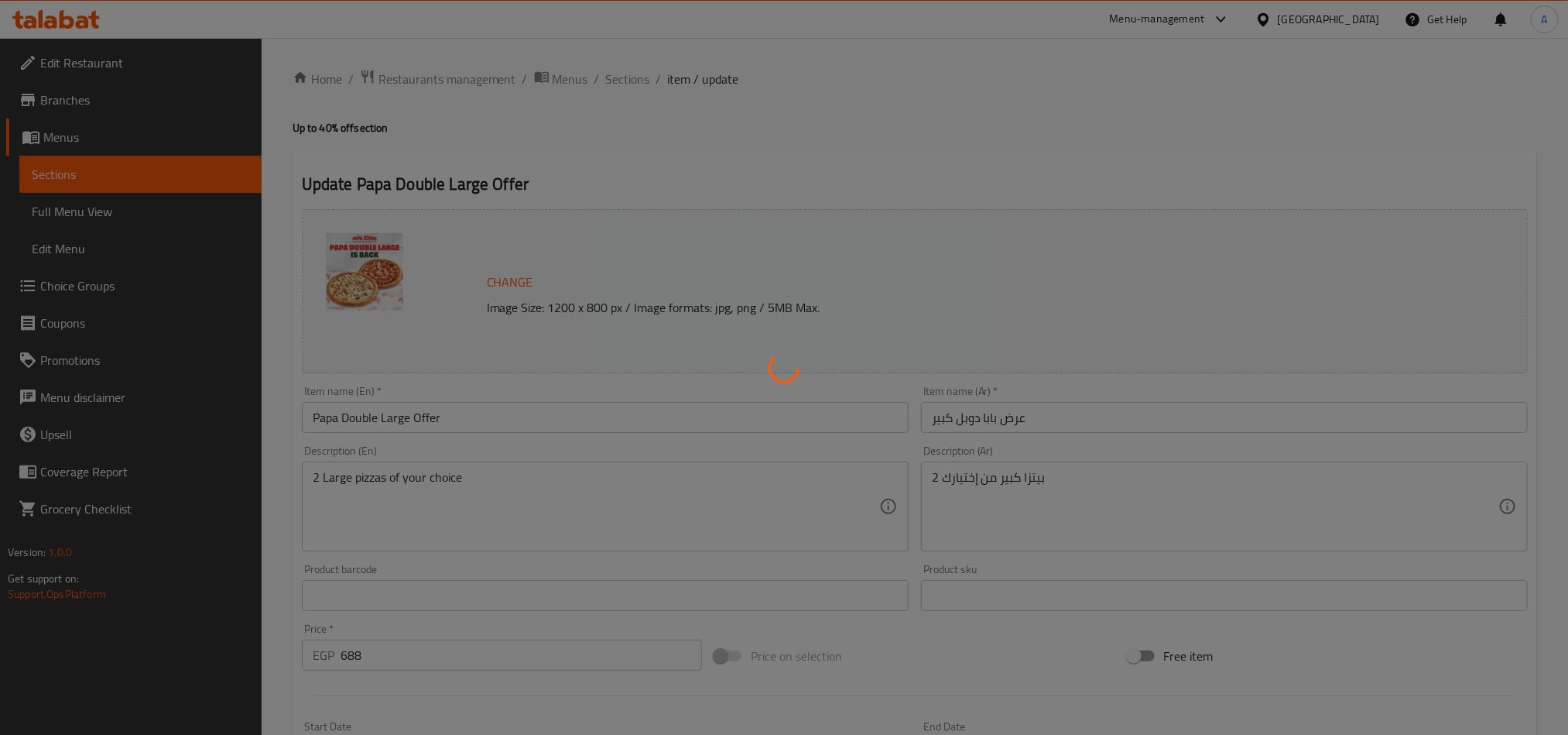
type input "اختيارك من البيتزا الأولى في عرض بابا دوبل كبير:"
type input "1"
type input "إضافة بيبسي:"
type input "0"
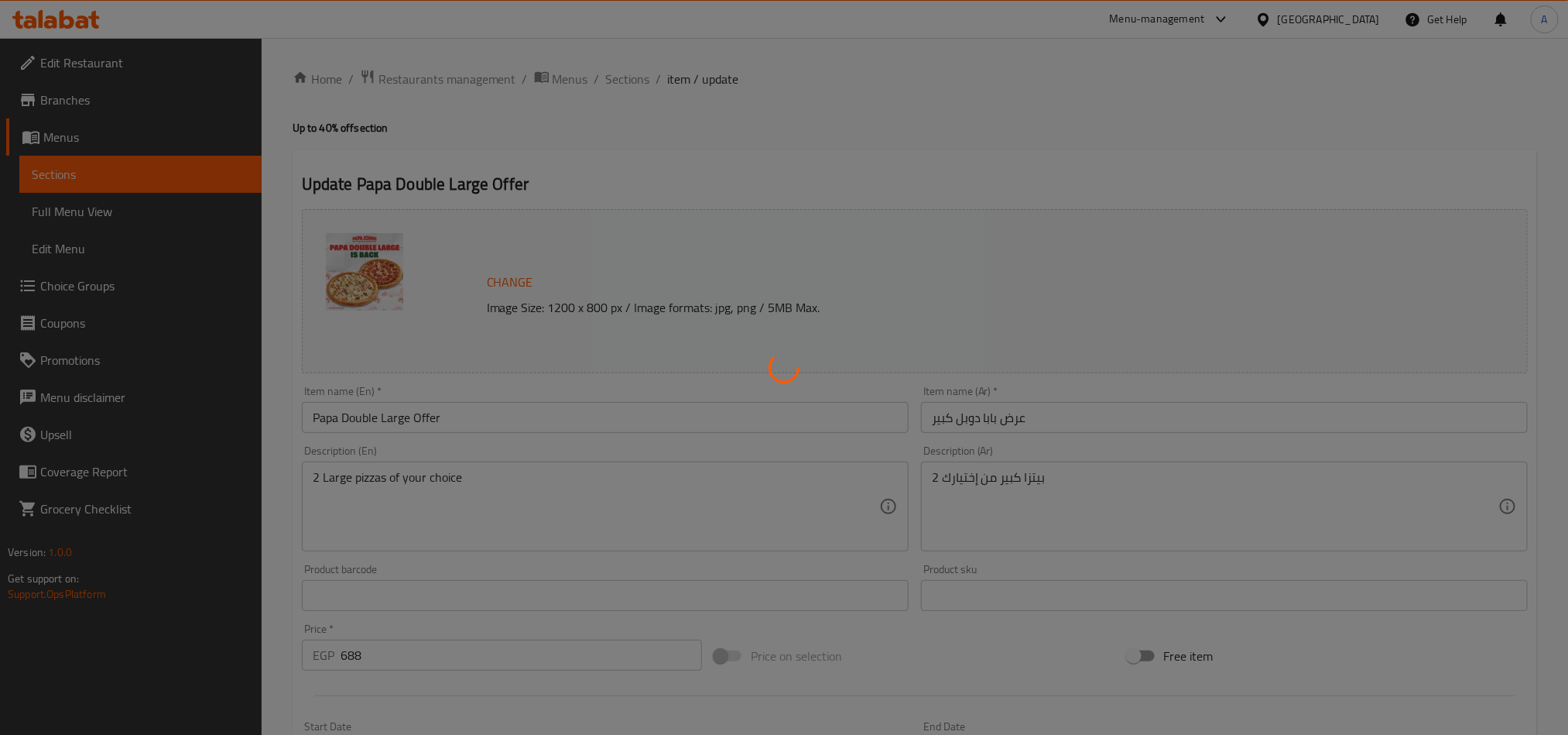
type input "1"
type input "إختيارك من العجينة:"
type input "1"
type input "اختيارك من البيتزا الثانية:"
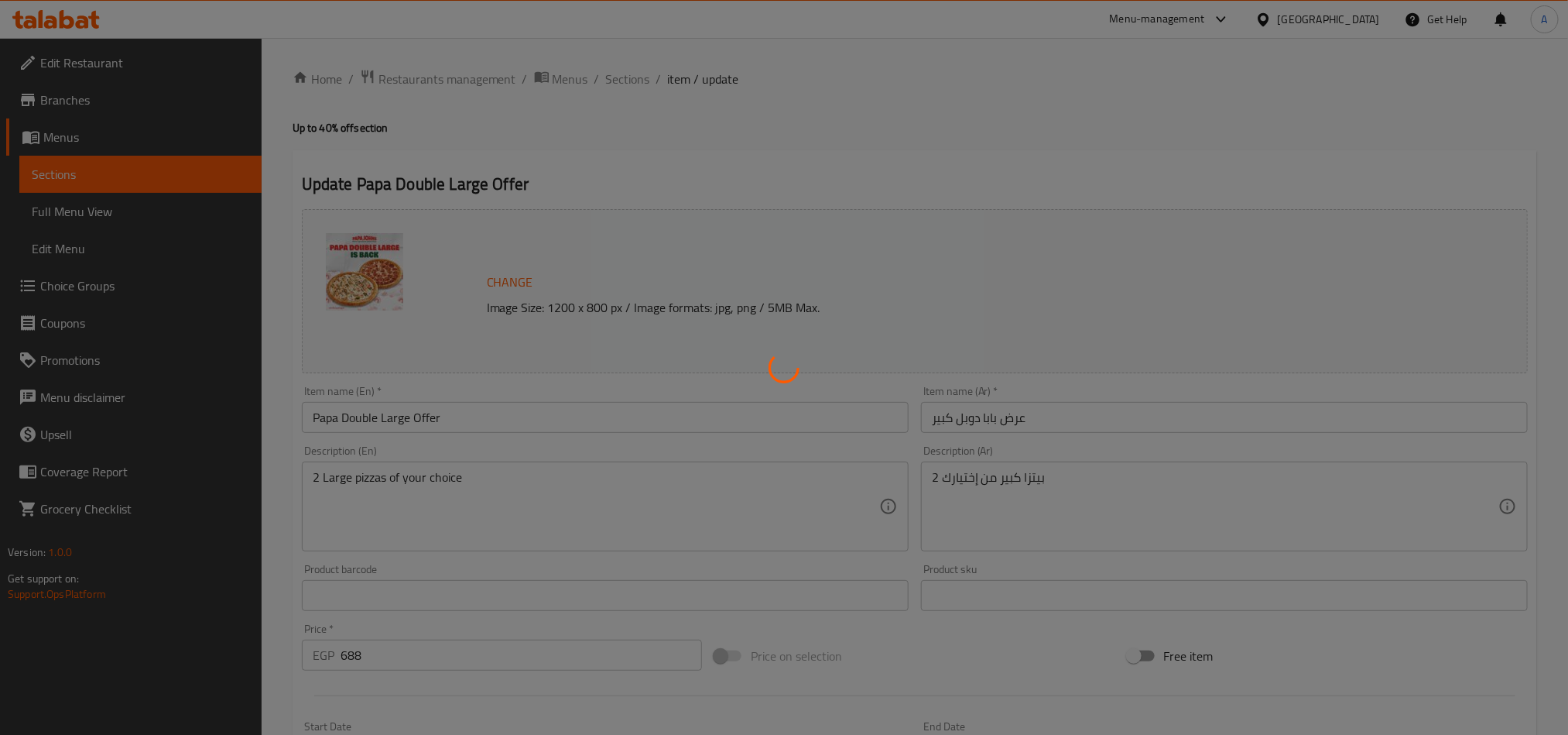
type input "1"
type input "إختيارك من العجينة: - 1"
type input "1"
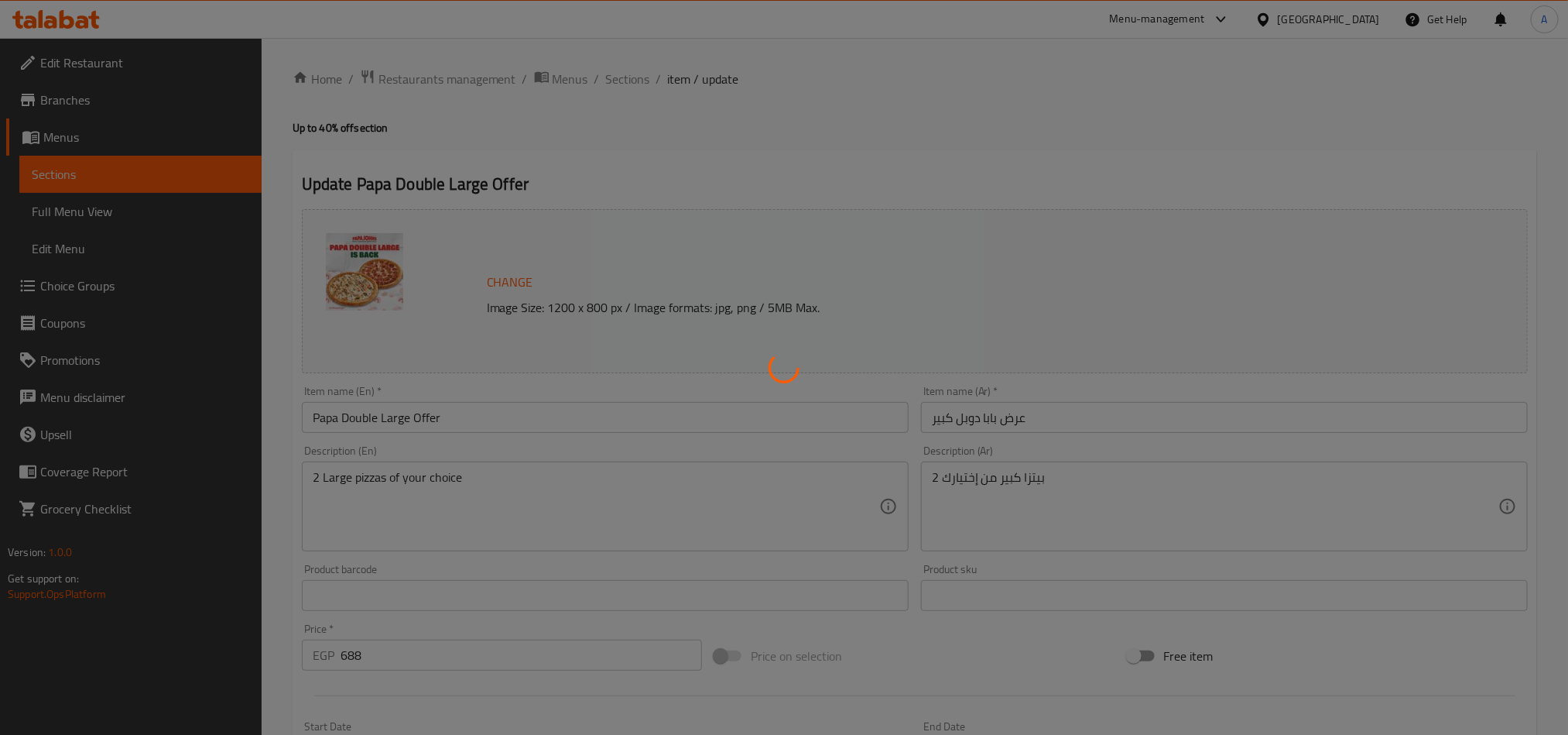
type input "إضافات البيتزا الاولى"
type input "0"
type input "إضافات البيتزا الثانية"
type input "0"
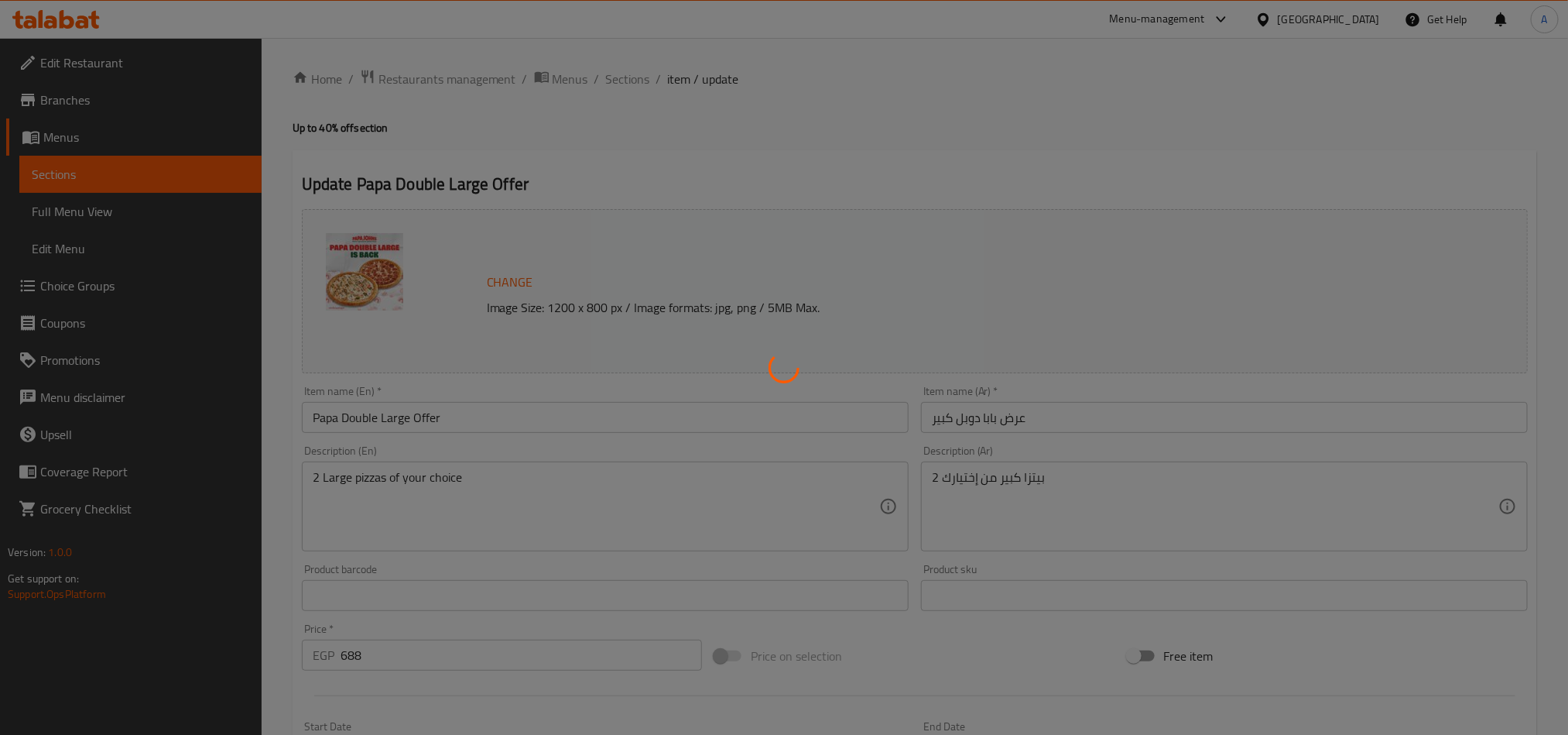
type input "0"
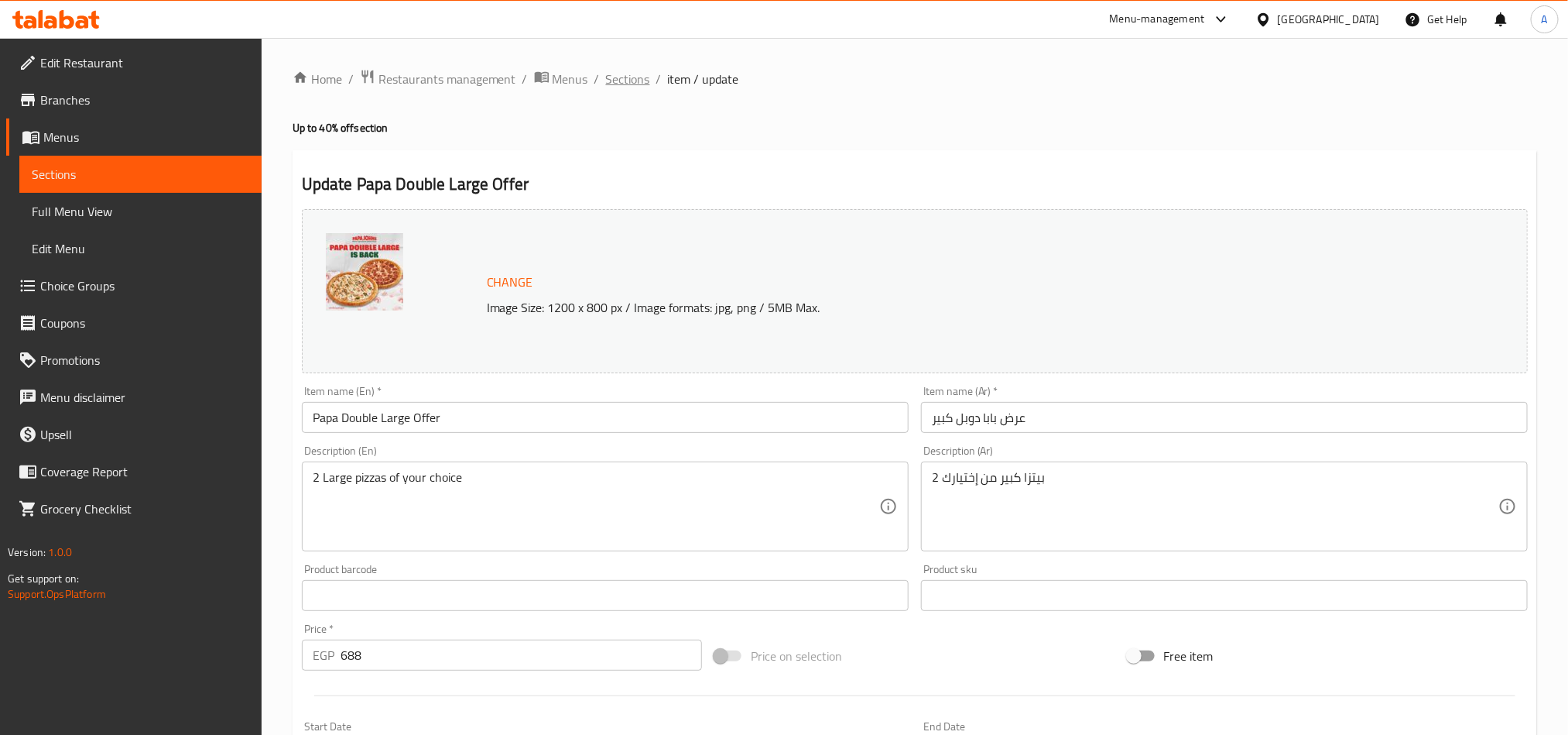
click at [646, 84] on span "Sections" at bounding box center [628, 79] width 45 height 19
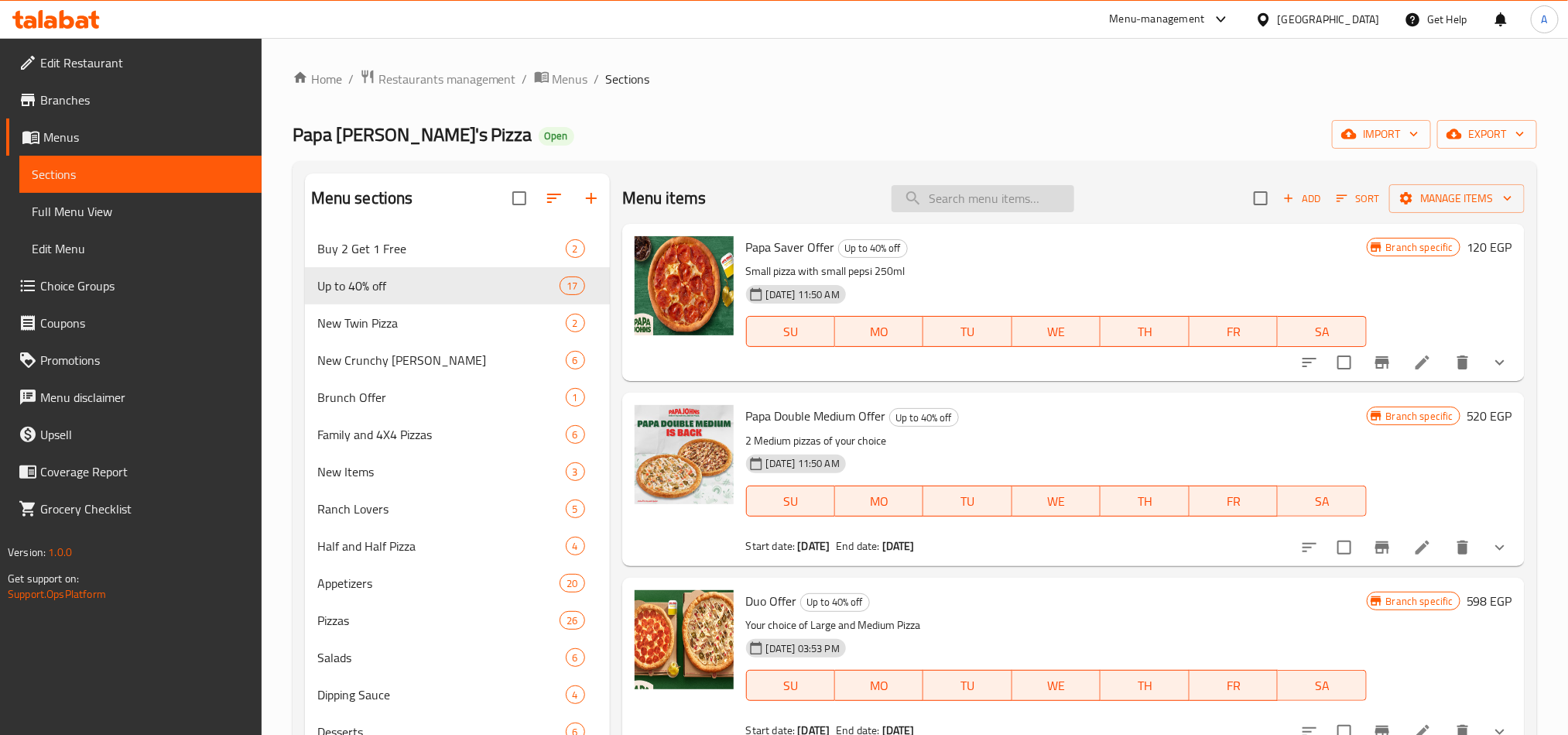
click at [995, 198] on input "search" at bounding box center [983, 198] width 183 height 27
paste input "Papa Double Large Offer"
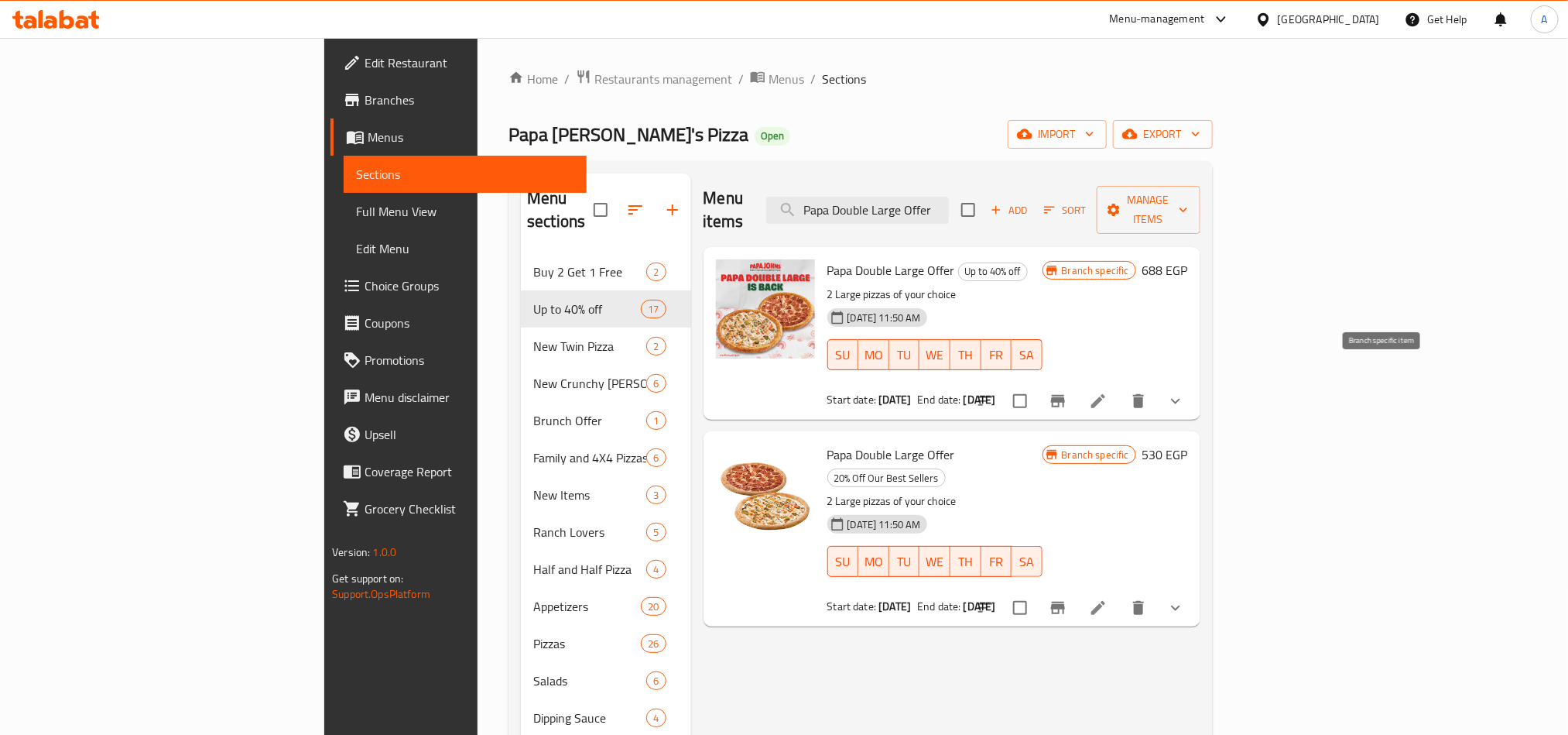
click at [1065, 394] on icon "Branch-specific-item" at bounding box center [1058, 400] width 14 height 12
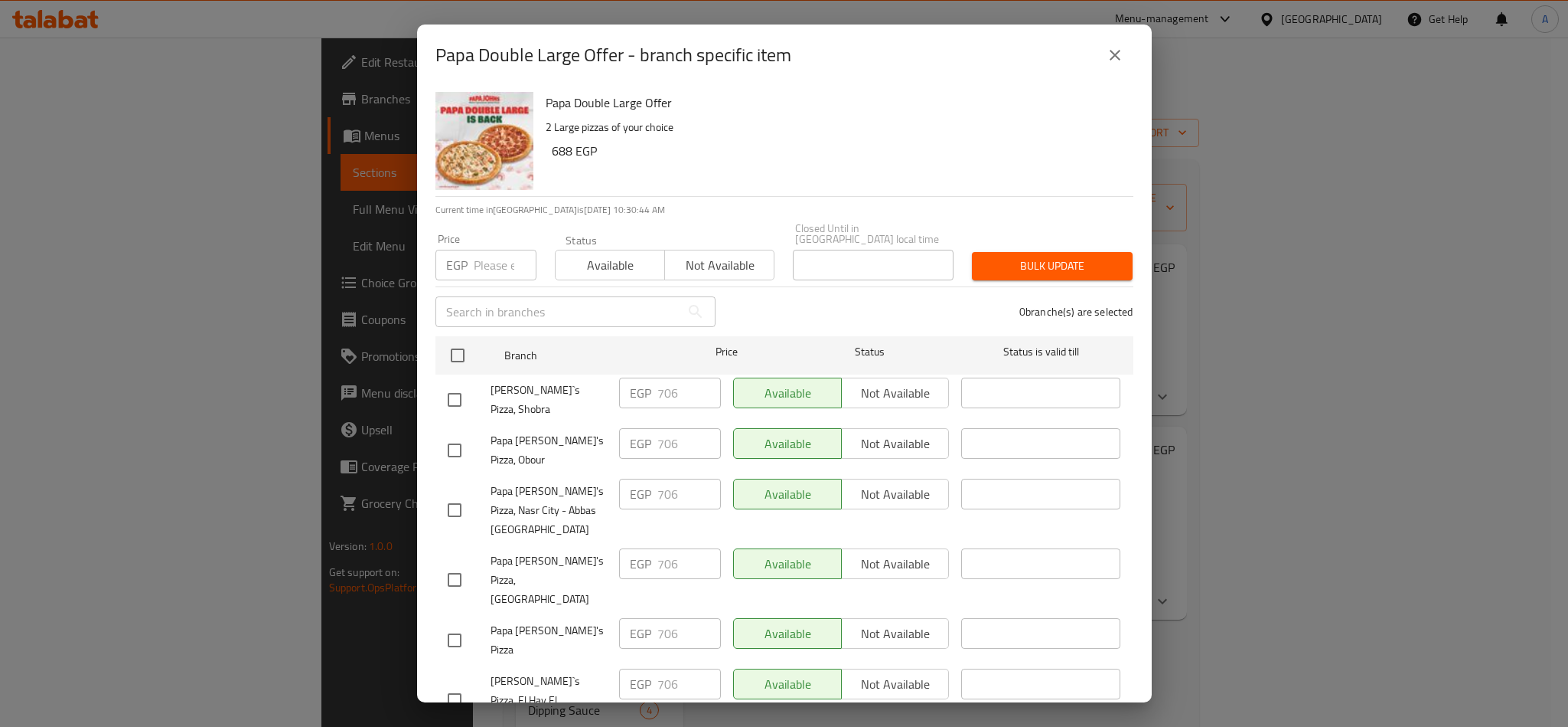
click at [1112, 38] on button "close" at bounding box center [1115, 55] width 37 height 37
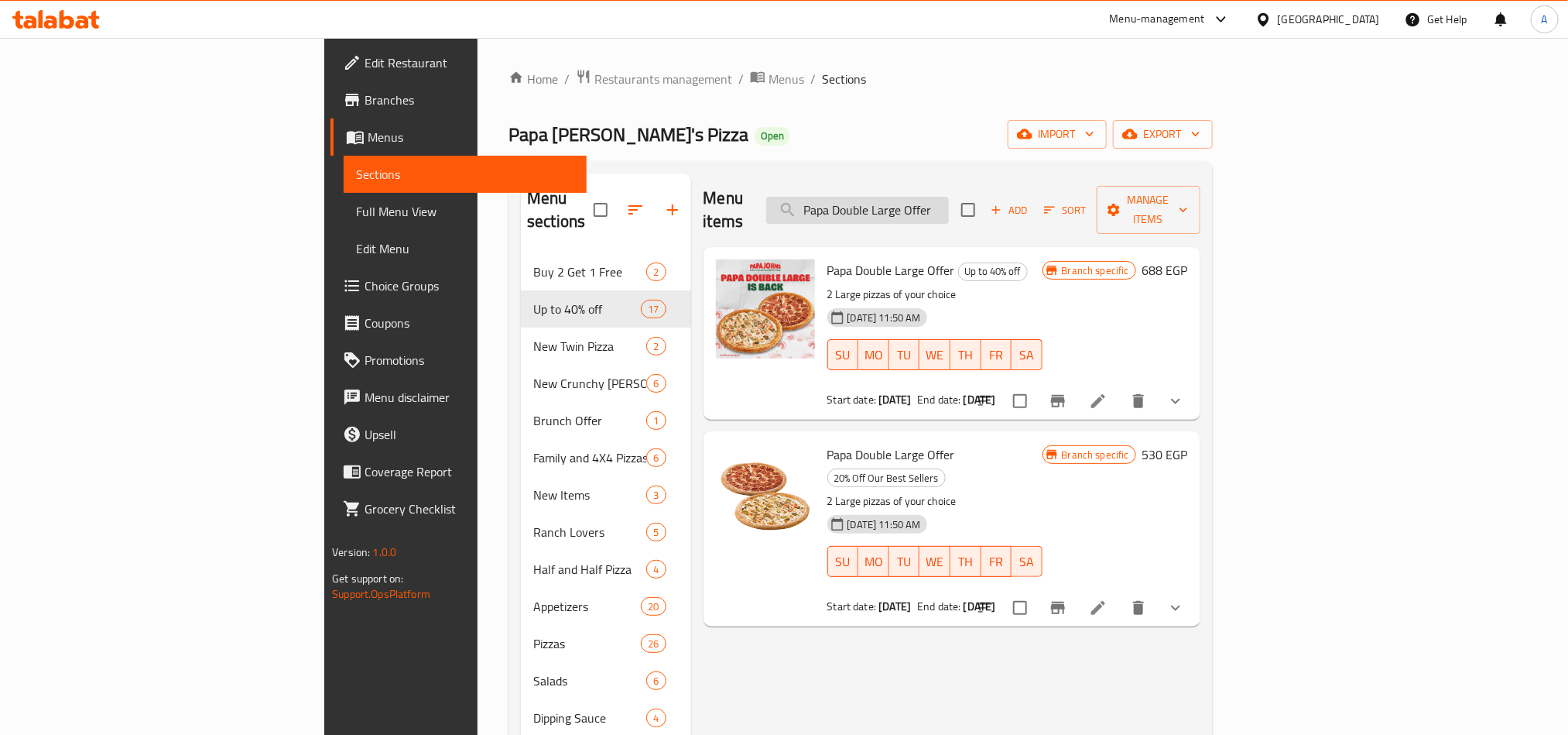
click at [949, 200] on input "Papa Double Large Offer" at bounding box center [857, 210] width 183 height 27
paste input "Medium"
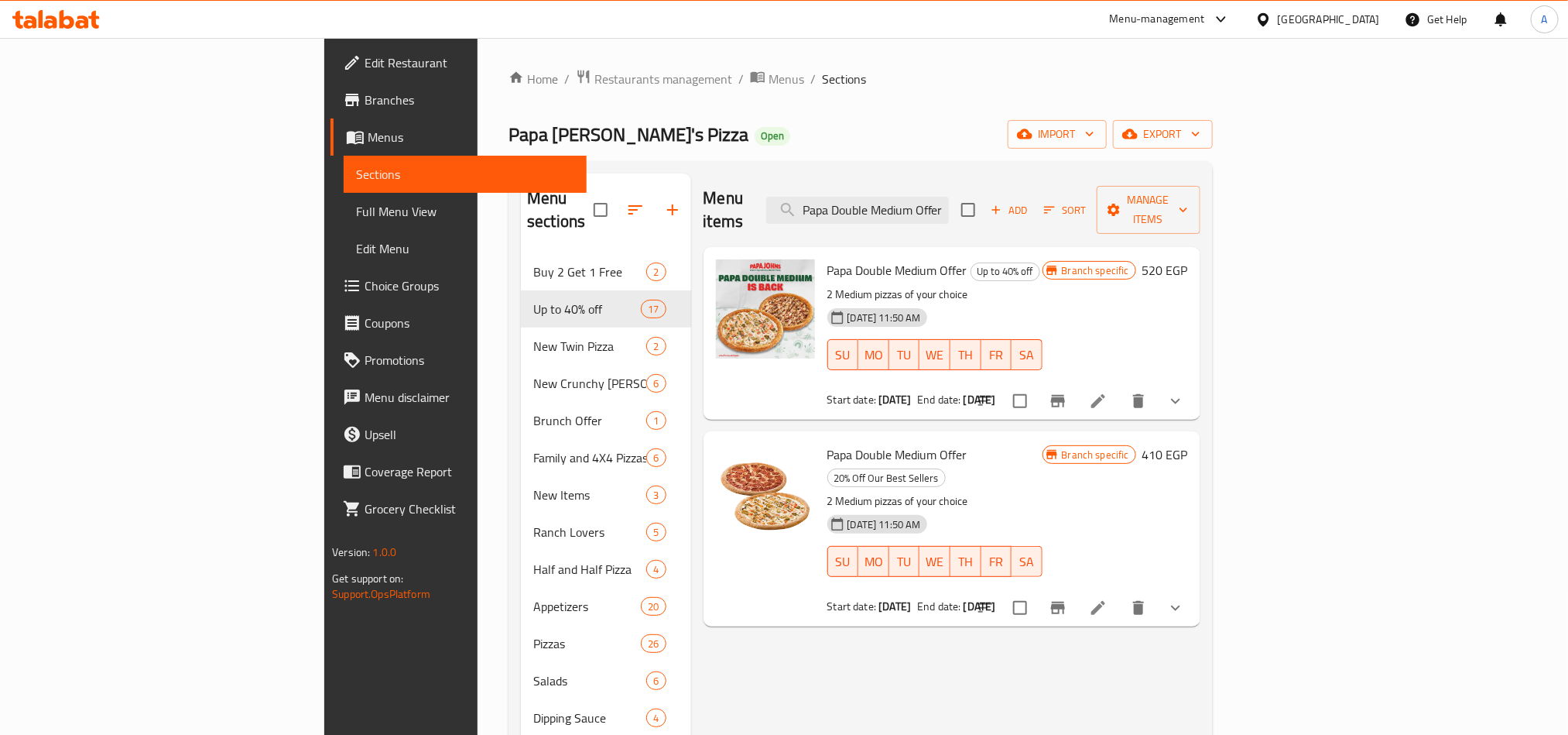
type input "Papa Double Medium Offer"
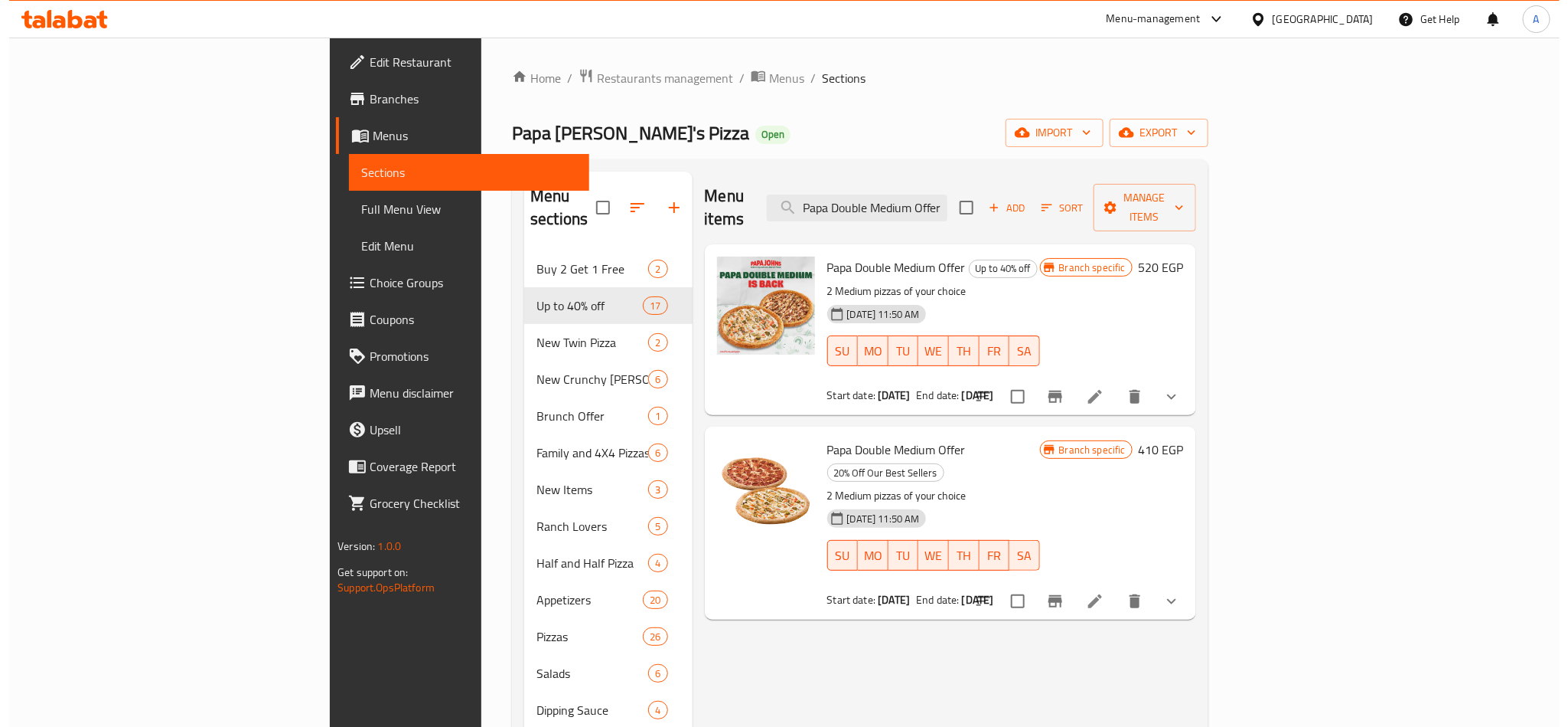
scroll to position [0, 0]
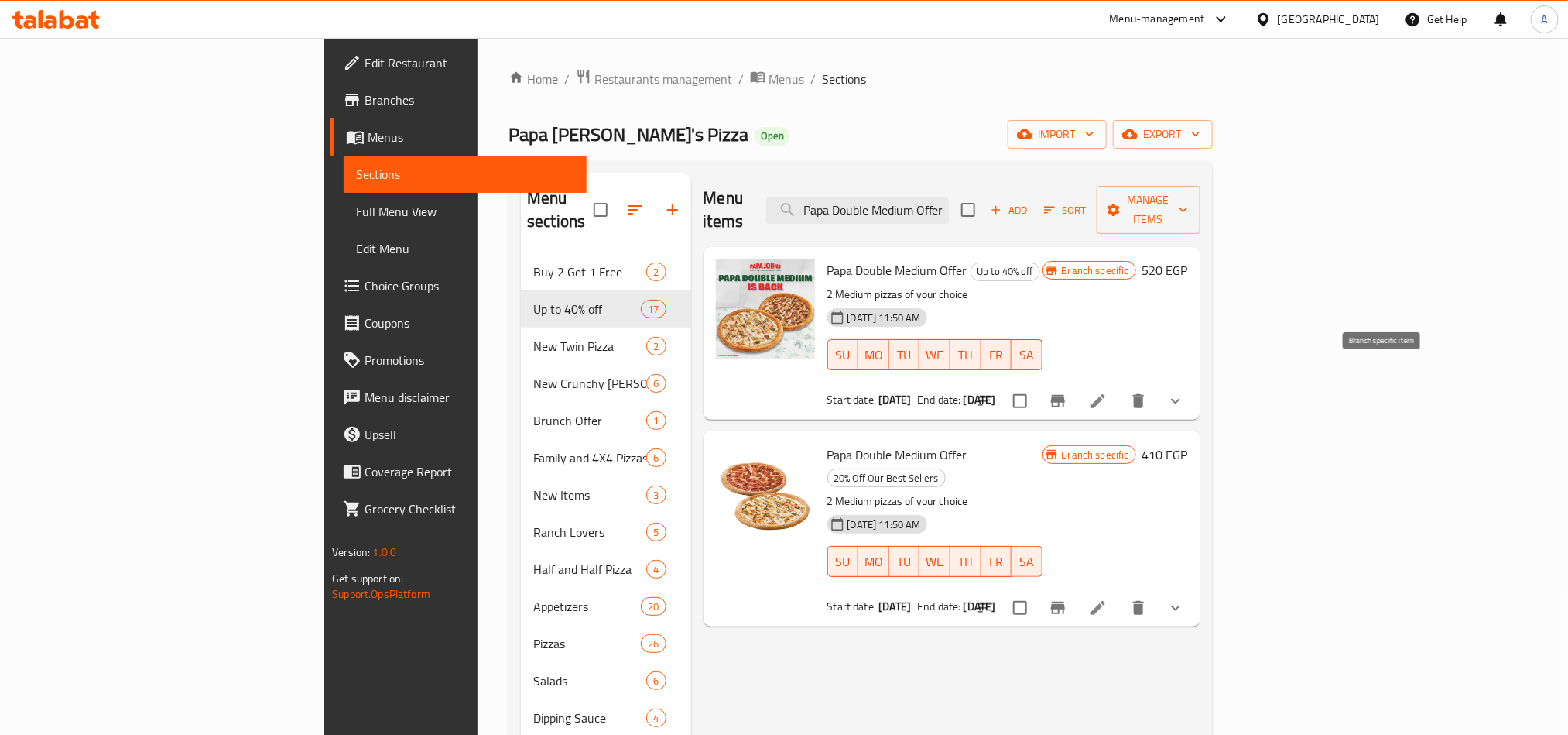
click at [1065, 394] on icon "Branch-specific-item" at bounding box center [1058, 400] width 14 height 12
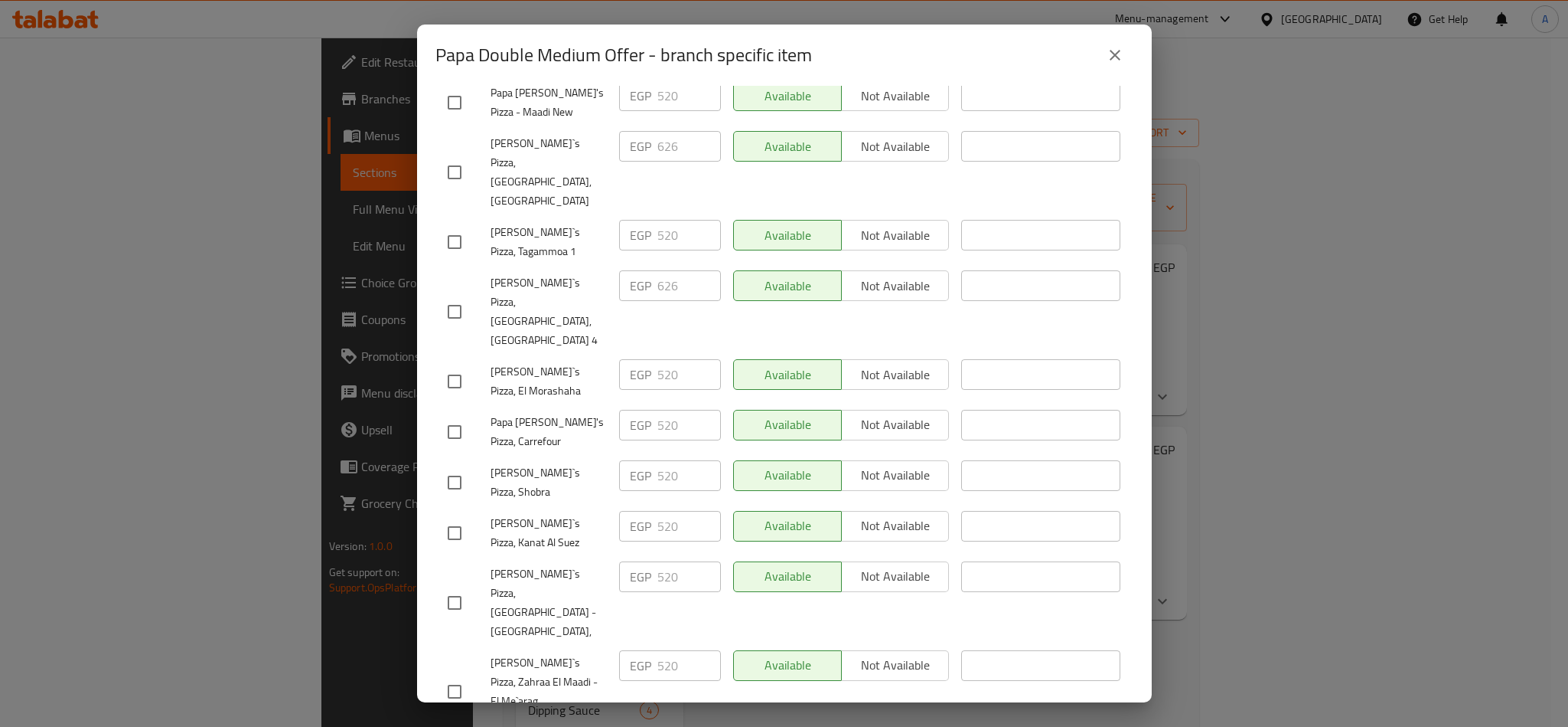
scroll to position [1952, 0]
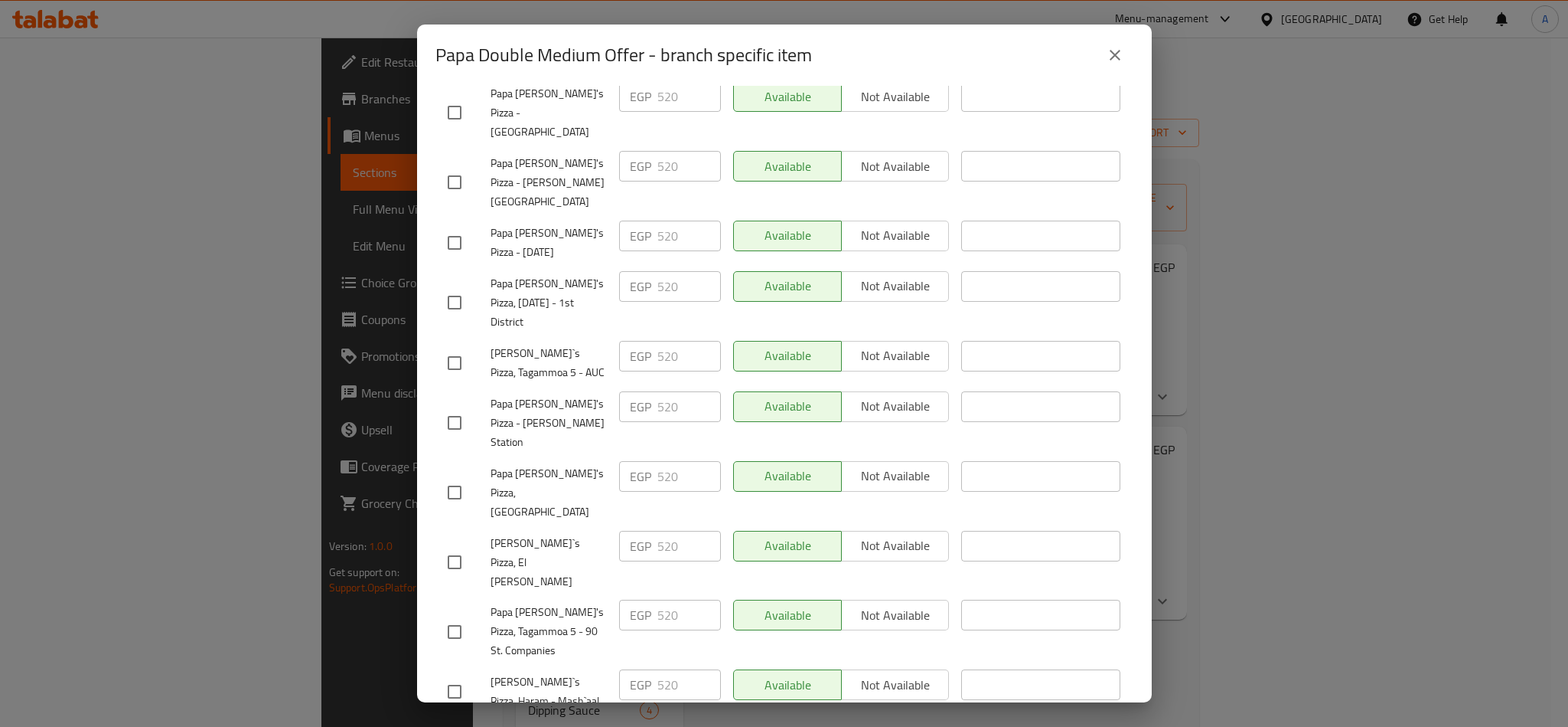
scroll to position [3790, 0]
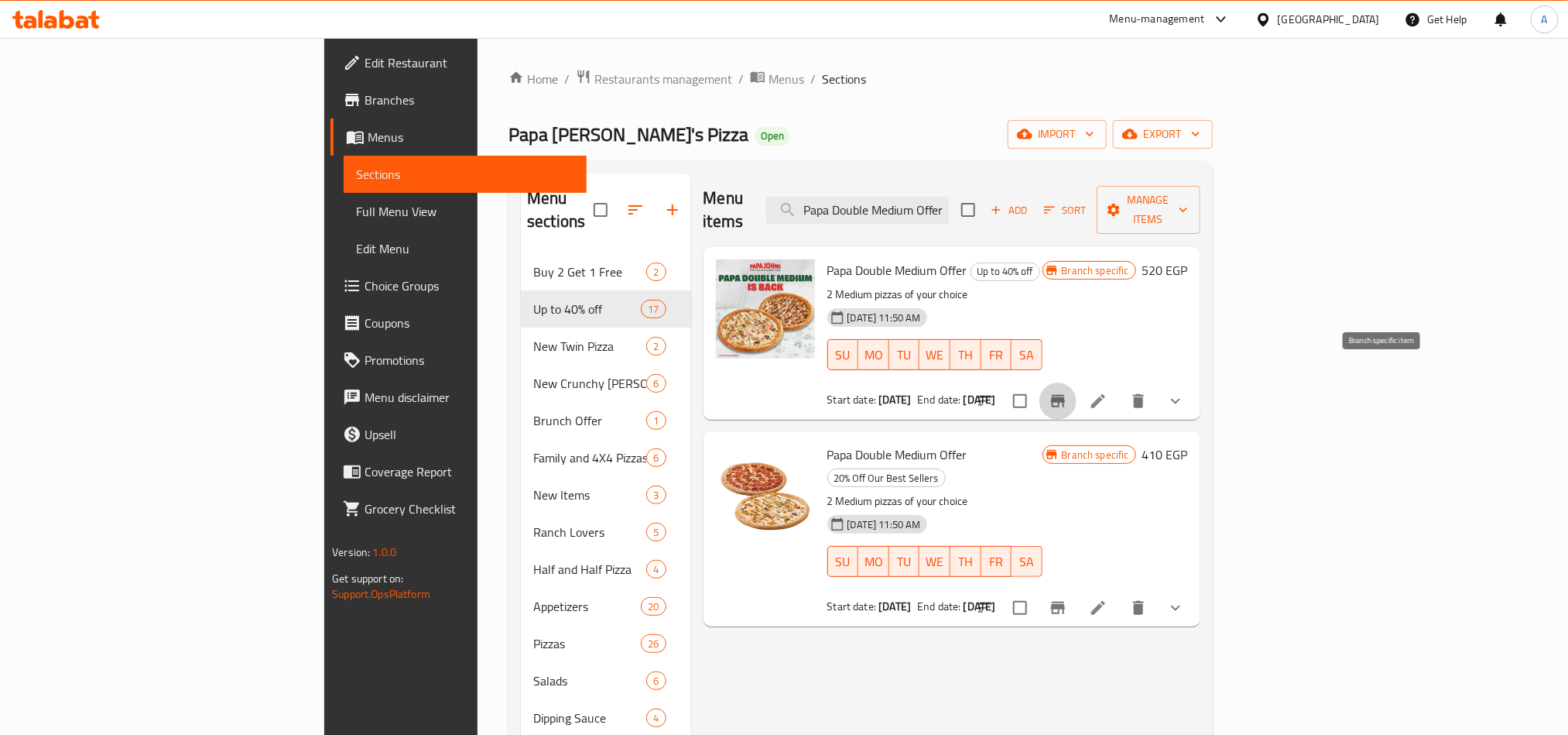
click at [1065, 394] on icon "Branch-specific-item" at bounding box center [1058, 400] width 14 height 12
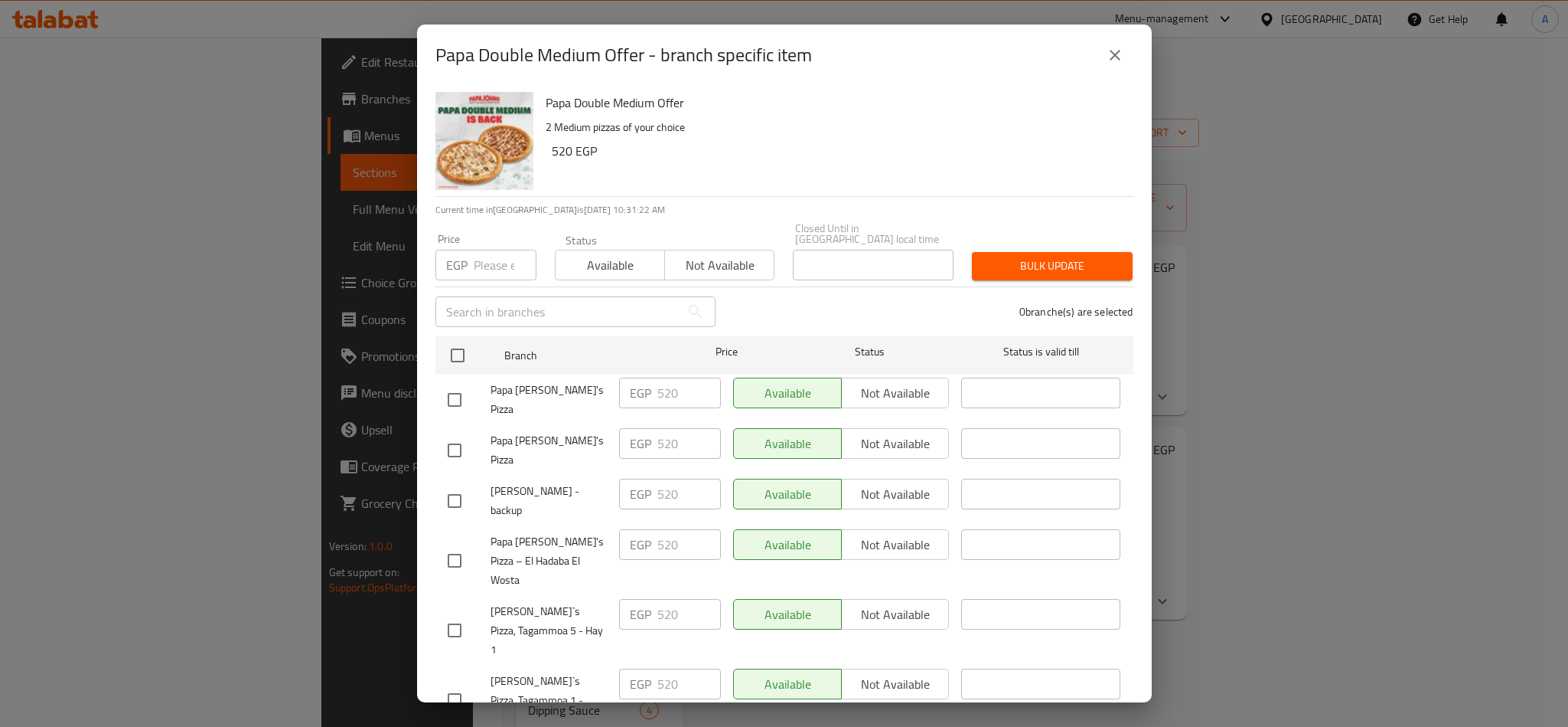
click at [862, 171] on div "Papa Double Medium Offer 2 Medium pizzas of your choice 520 EGP" at bounding box center [833, 140] width 588 height 110
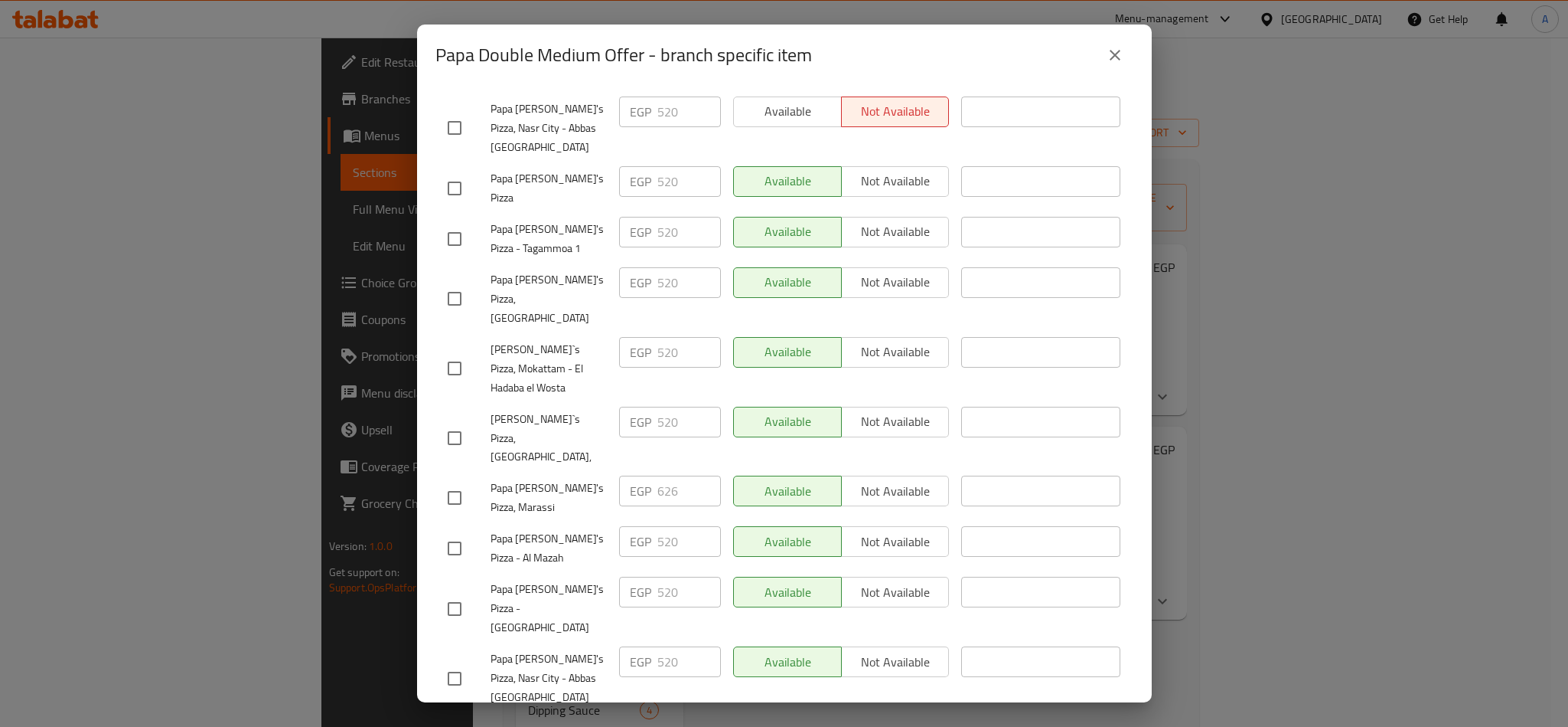
scroll to position [689, 0]
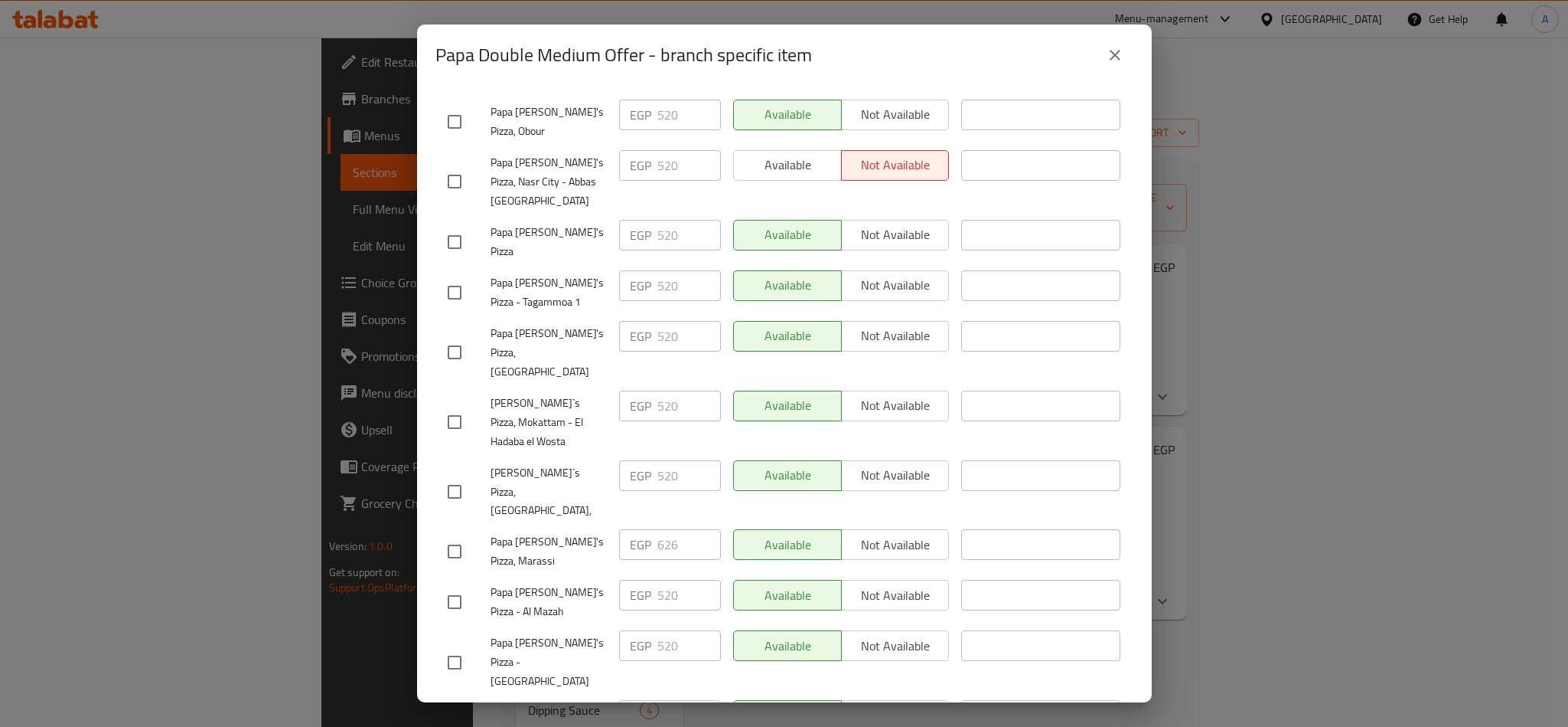
click at [600, 532] on span "Papa John's Pizza, Marassi" at bounding box center [549, 552] width 117 height 39
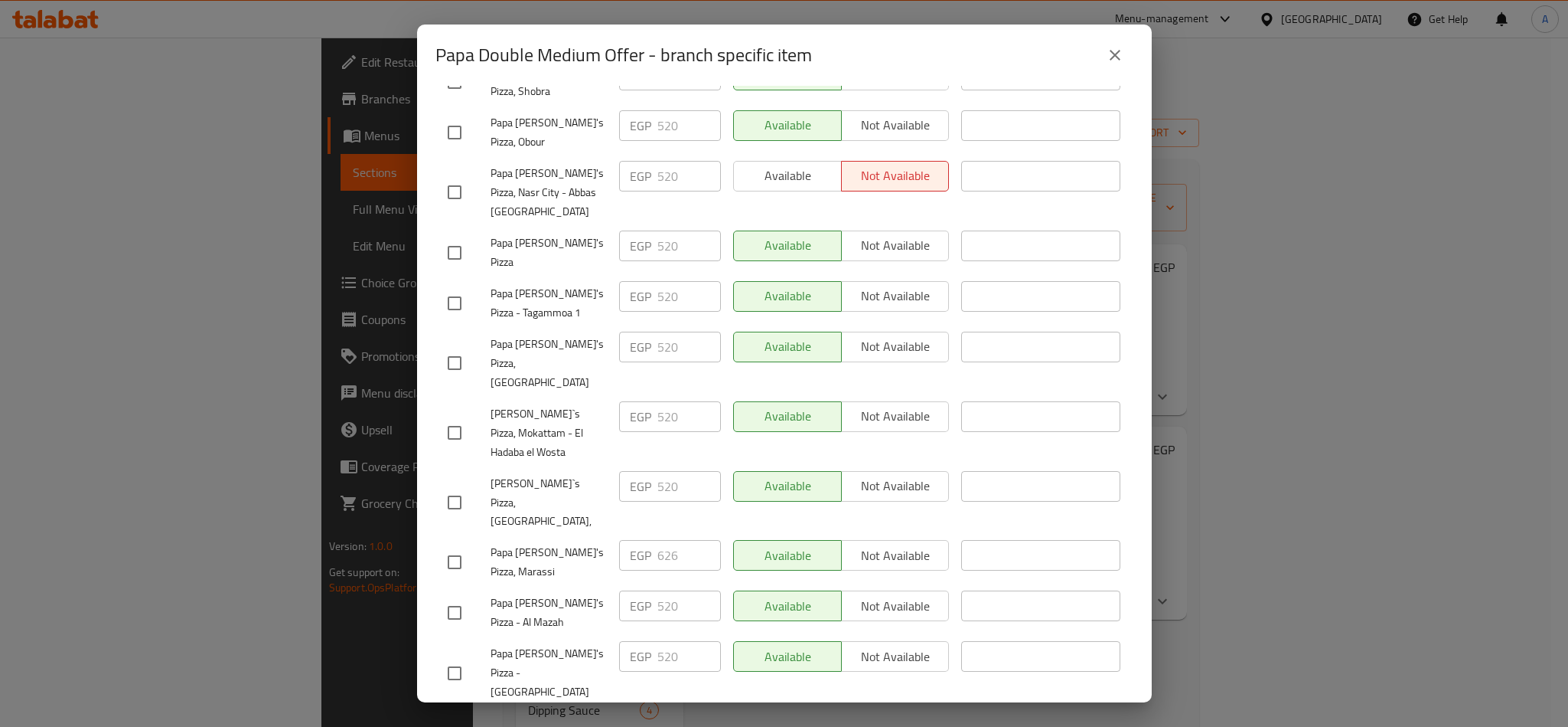
scroll to position [460, 0]
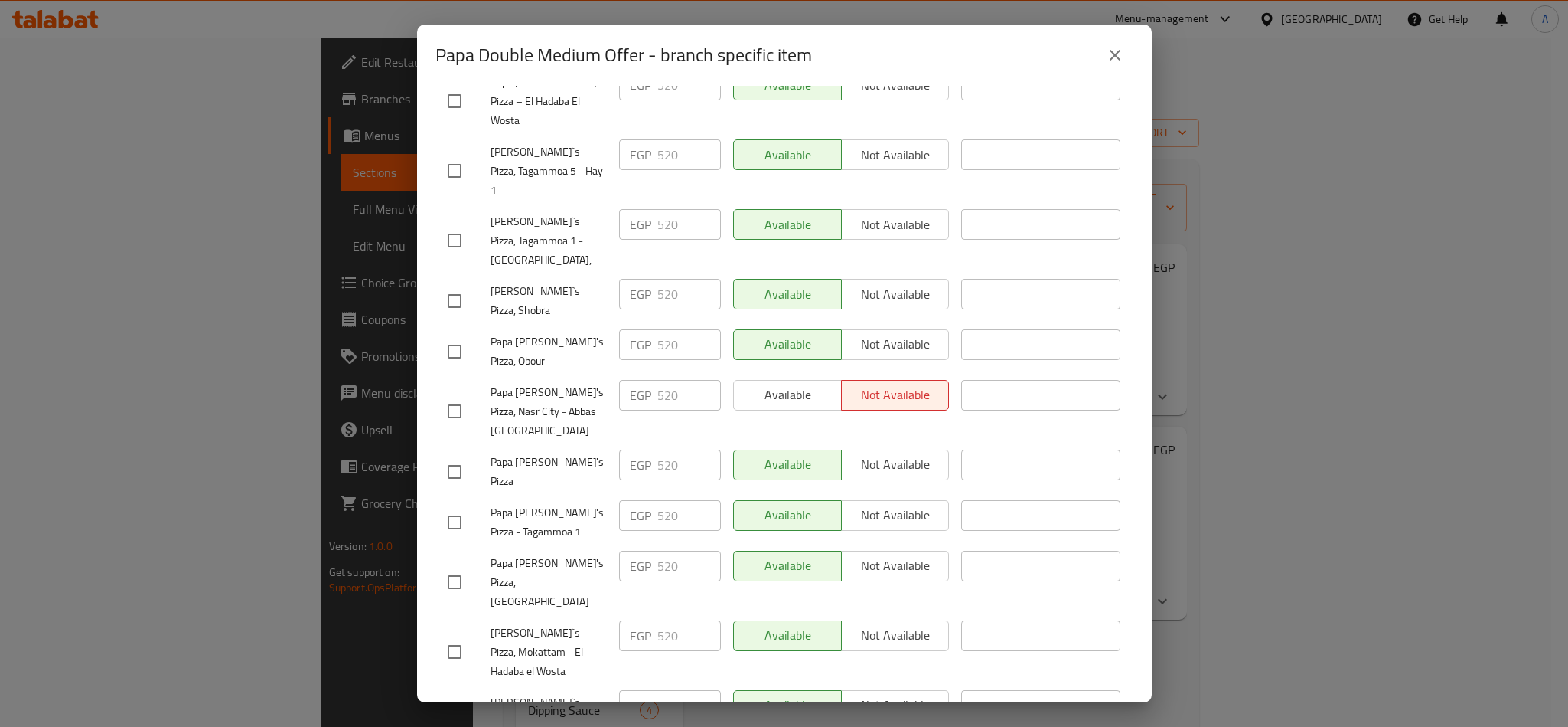
click at [1111, 51] on icon "close" at bounding box center [1116, 55] width 11 height 11
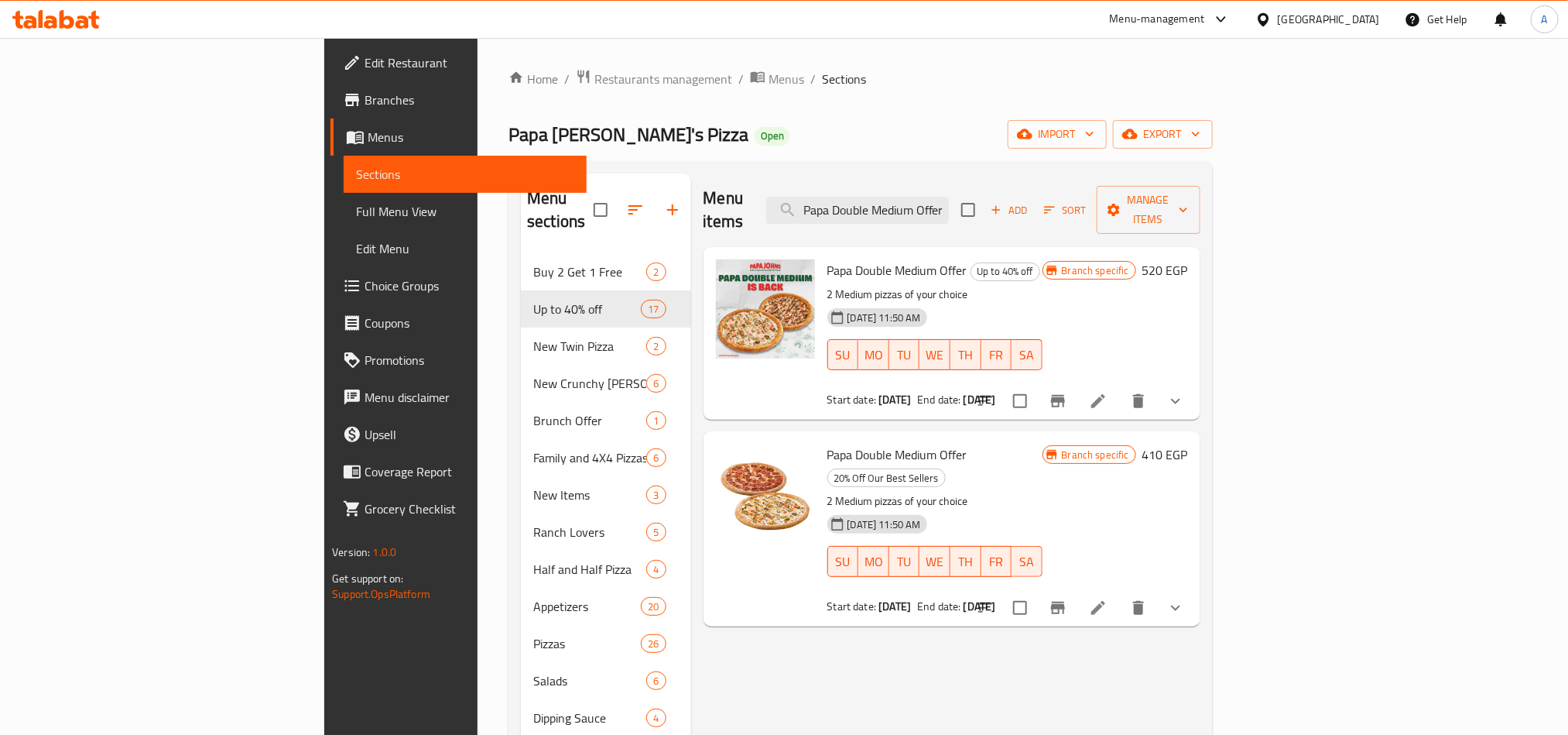
click at [1272, 12] on icon at bounding box center [1264, 20] width 17 height 17
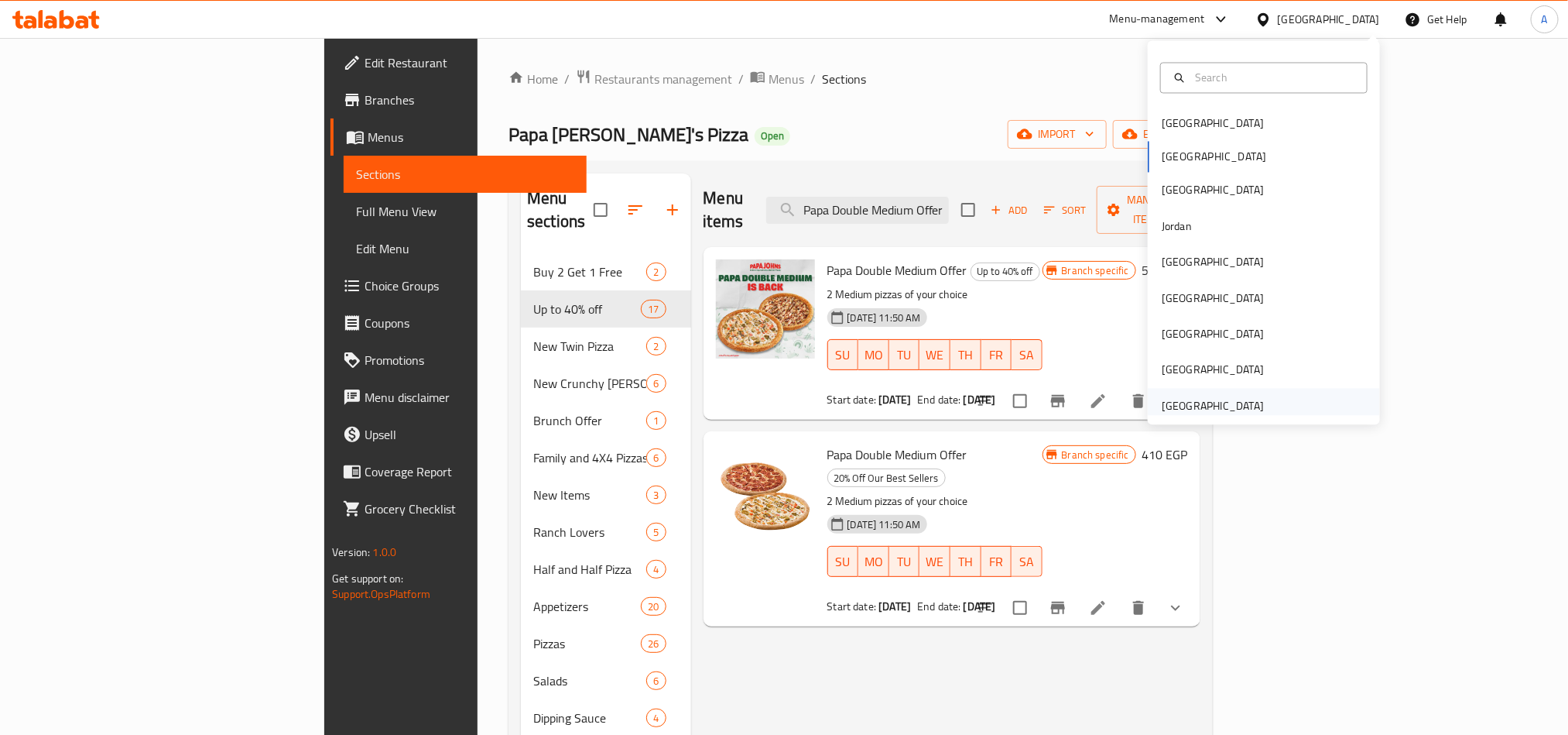
click at [1203, 409] on div "United Arab Emirates" at bounding box center [1213, 406] width 102 height 17
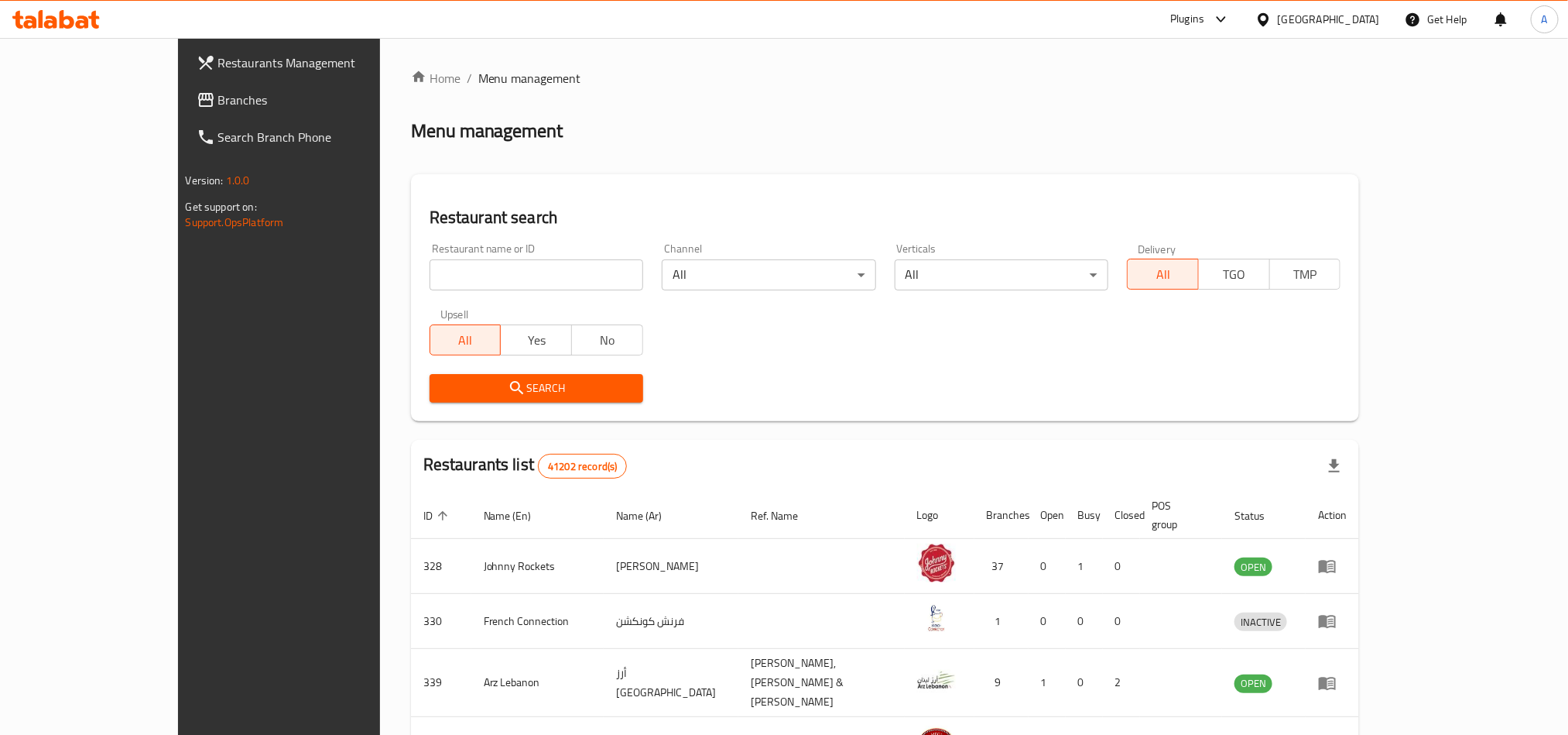
click at [430, 282] on input "search" at bounding box center [536, 274] width 213 height 31
paste input "697310"
type input "697310"
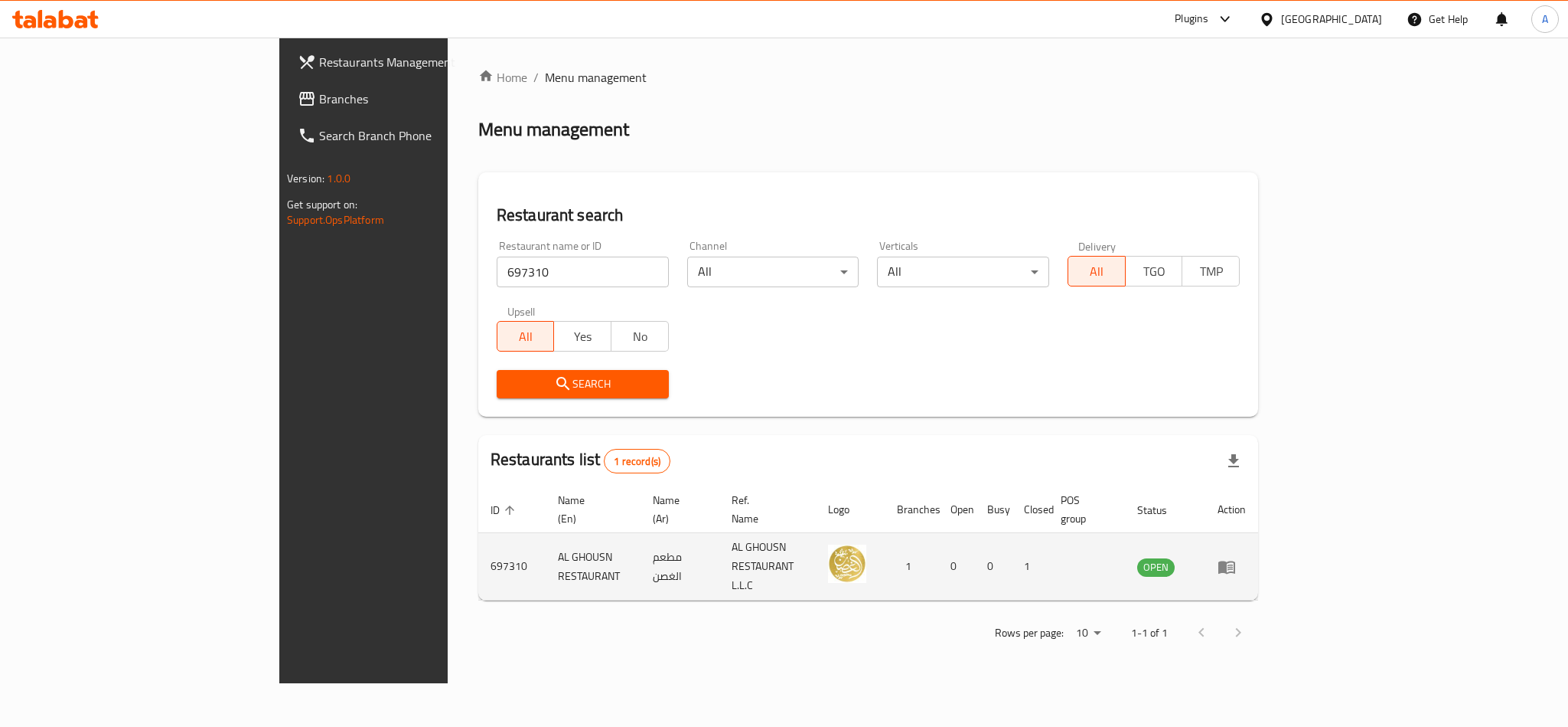
click at [1233, 565] on icon "enhanced table" at bounding box center [1230, 567] width 6 height 6
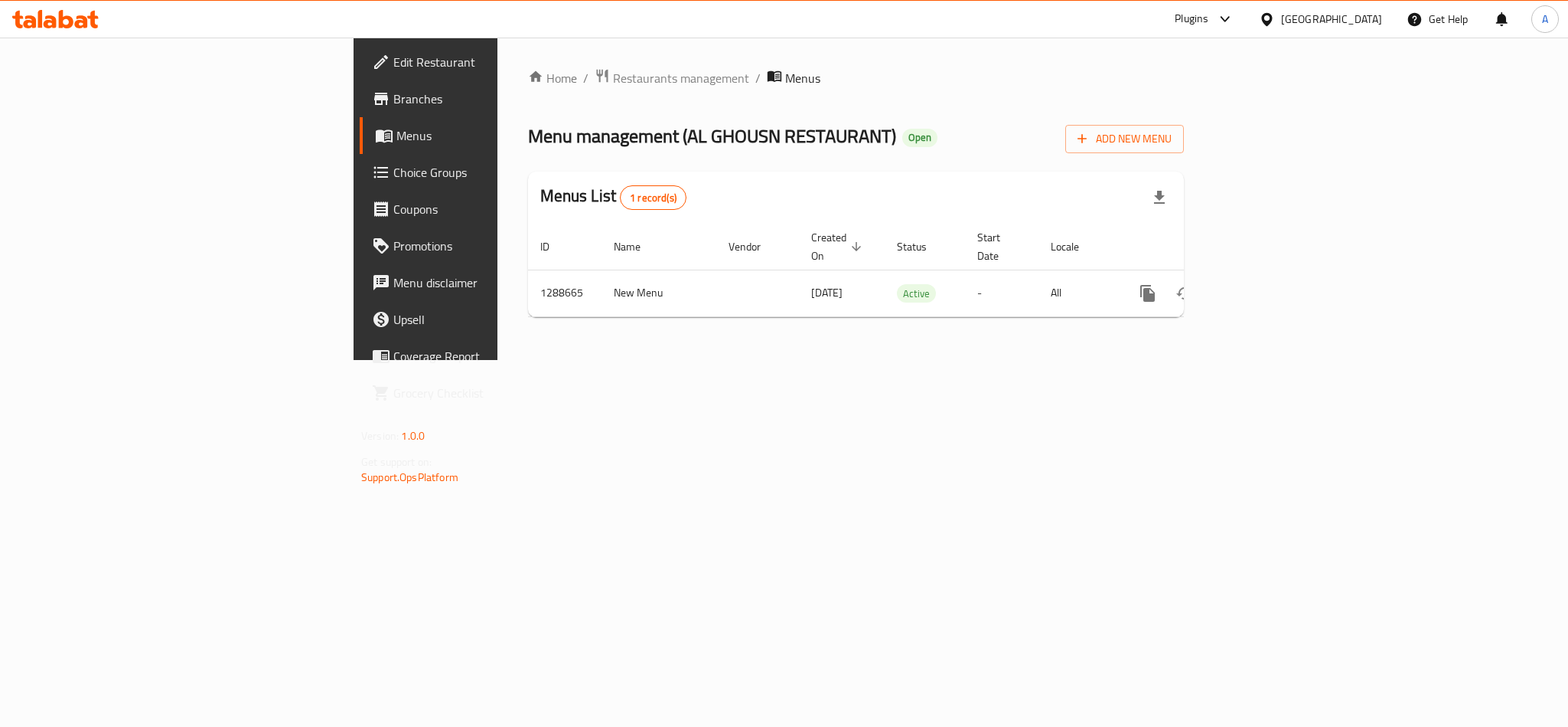
click at [394, 95] on span "Branches" at bounding box center [498, 99] width 210 height 18
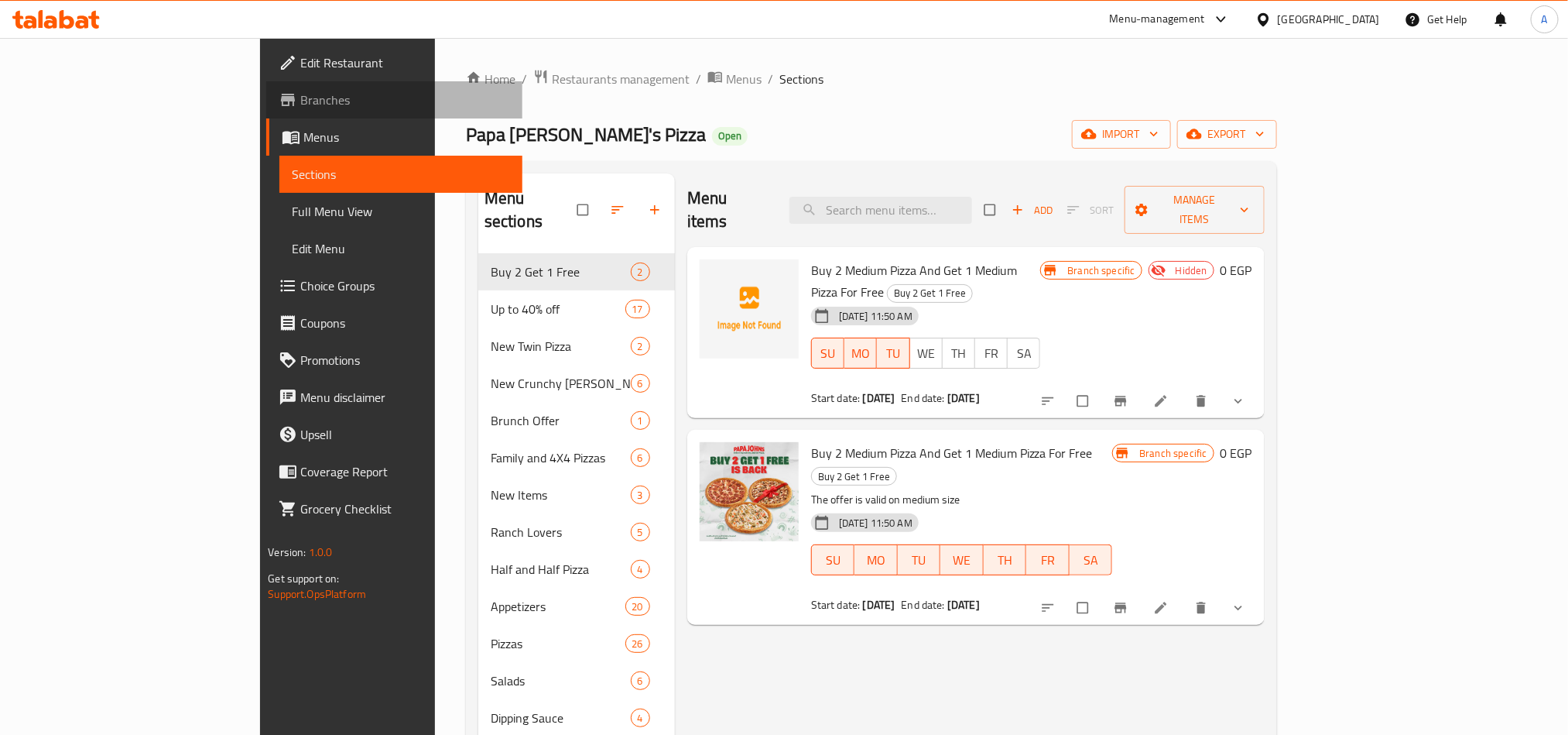
click at [301, 96] on span "Branches" at bounding box center [405, 100] width 209 height 19
